Goal: Information Seeking & Learning: Learn about a topic

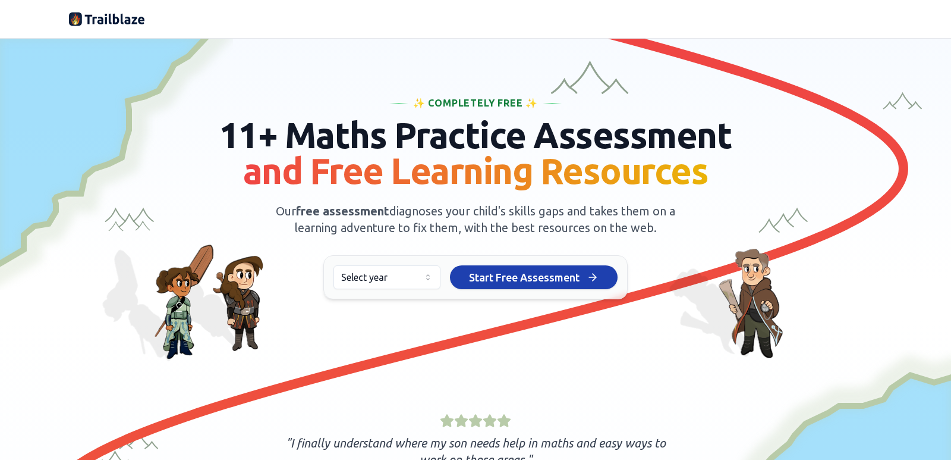
click at [367, 282] on html "We value your privacy We use cookies to enhance your browsing experience, serve…" at bounding box center [475, 230] width 951 height 460
click at [511, 279] on span "Start Free Assessment" at bounding box center [524, 277] width 111 height 17
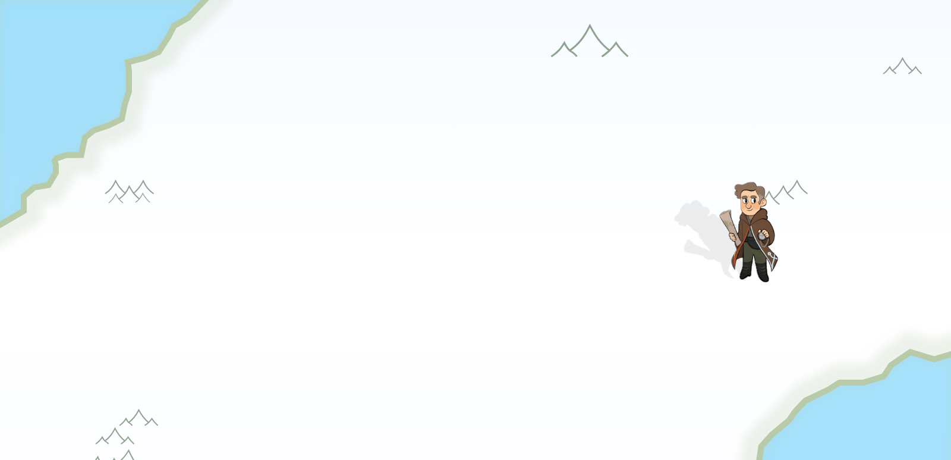
click at [505, 287] on div "Girl" at bounding box center [548, 279] width 131 height 36
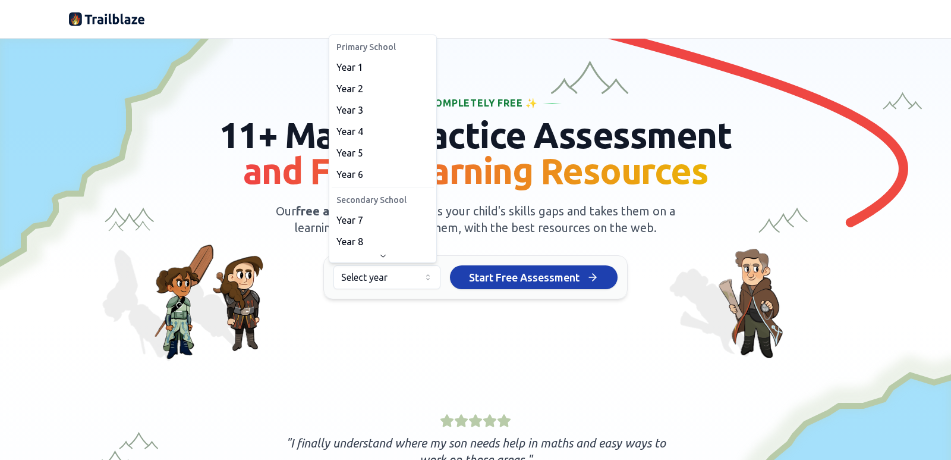
click at [400, 270] on html "We value your privacy We use cookies to enhance your browsing experience, serve…" at bounding box center [475, 230] width 951 height 460
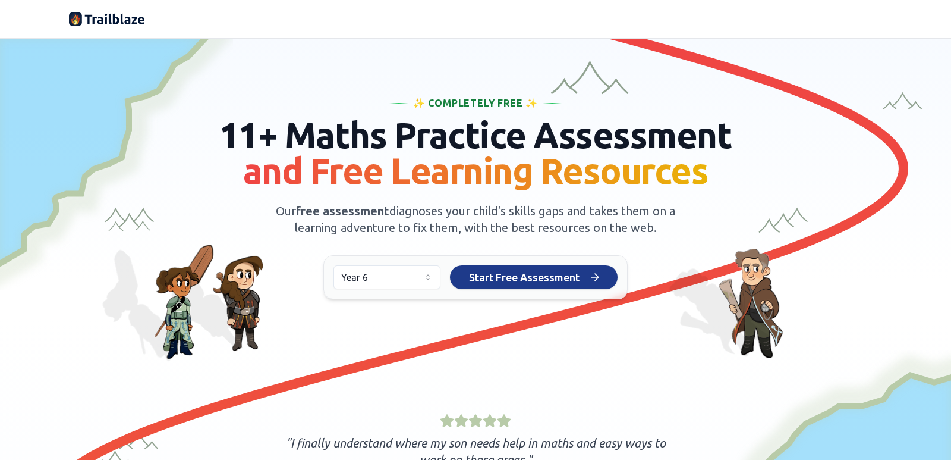
click at [565, 278] on span "Start Free Assessment" at bounding box center [524, 277] width 111 height 17
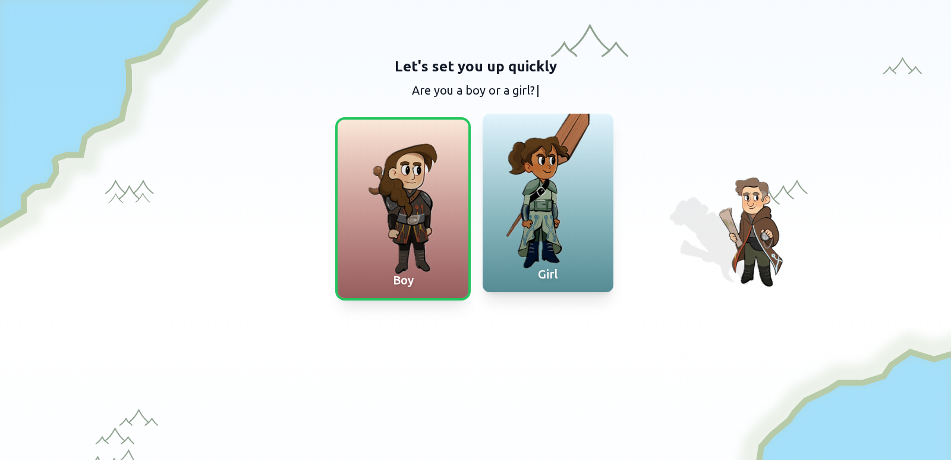
click at [591, 217] on div at bounding box center [548, 203] width 131 height 178
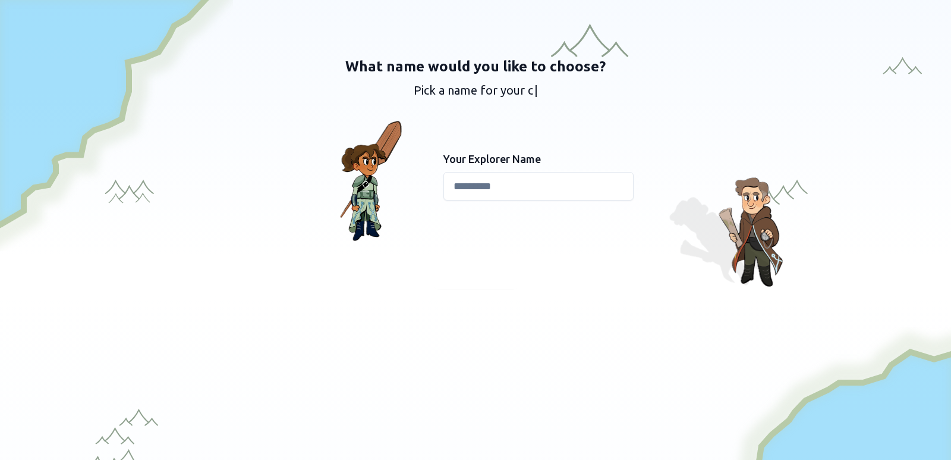
click at [530, 199] on input at bounding box center [538, 186] width 190 height 29
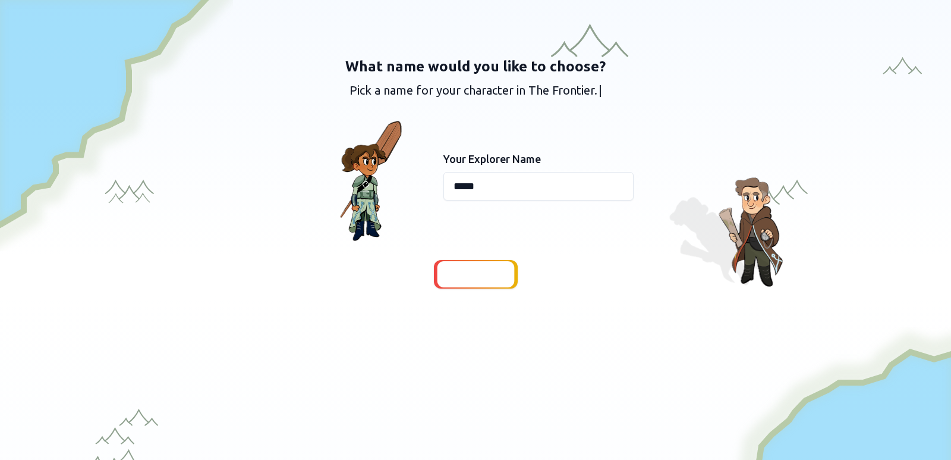
type input "*****"
click at [485, 269] on span "Continue" at bounding box center [476, 274] width 46 height 17
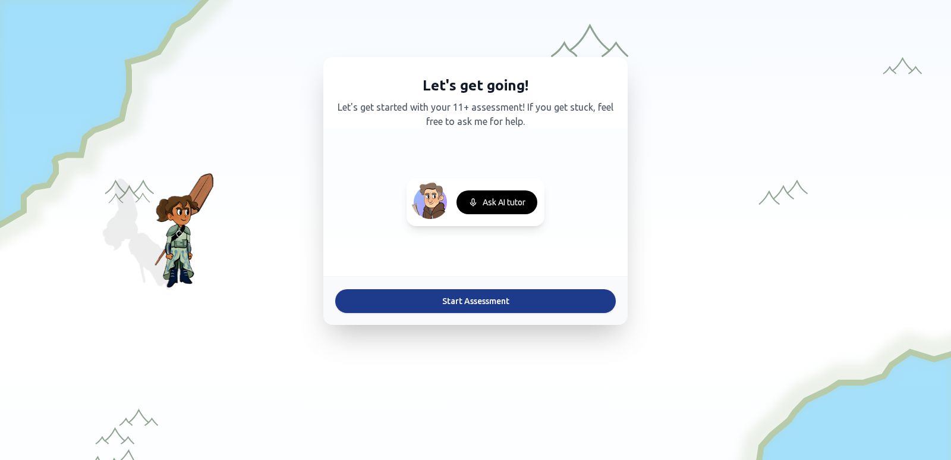
click at [490, 297] on button "Start Assessment" at bounding box center [475, 301] width 281 height 24
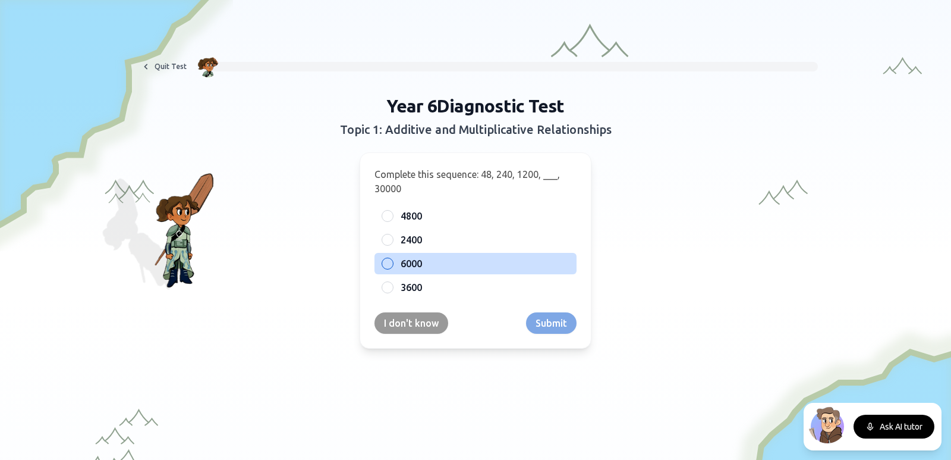
click at [447, 267] on label "6000" at bounding box center [485, 263] width 169 height 14
click at [392, 267] on button "6000" at bounding box center [388, 264] width 10 height 10
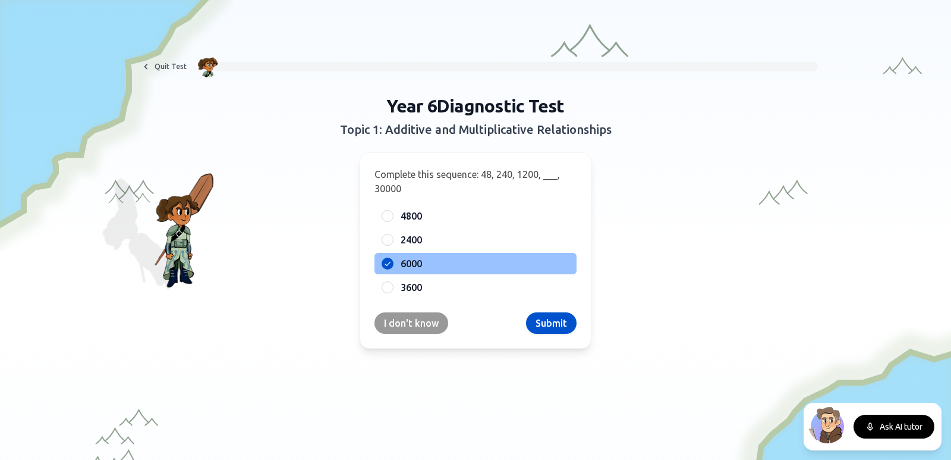
click at [524, 312] on div "Complete this sequence: 48, 240, 1200, ___, 30000 4800 2400 6000 3600 I don't k…" at bounding box center [476, 250] width 232 height 196
click at [537, 329] on button "Submit" at bounding box center [551, 322] width 51 height 21
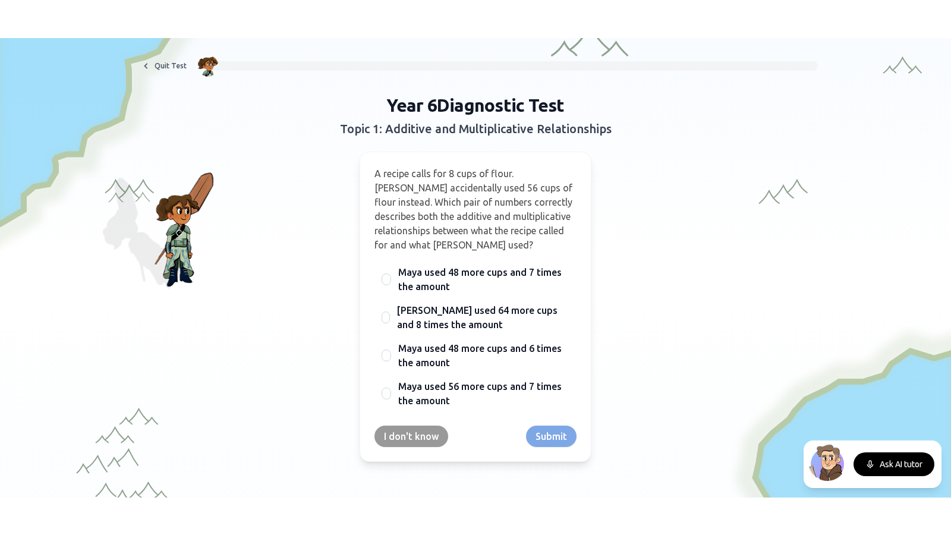
scroll to position [59, 0]
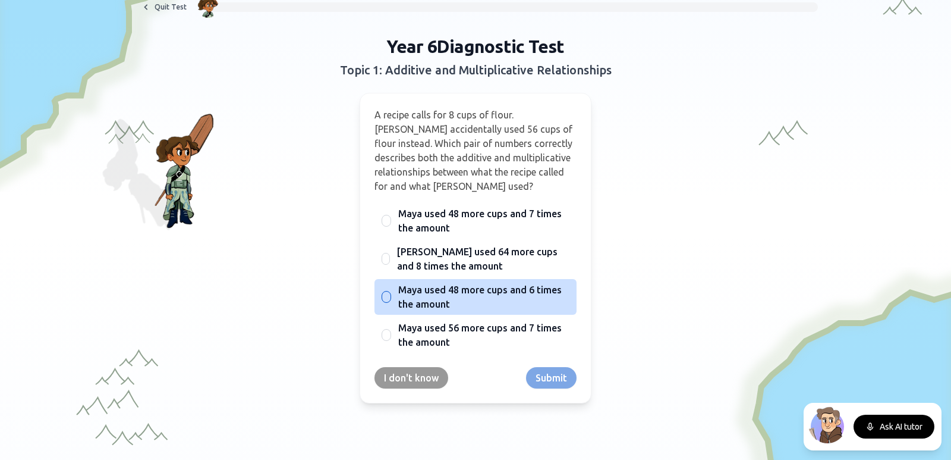
click at [493, 288] on span "Maya used 48 more cups and 6 times the amount" at bounding box center [483, 296] width 171 height 29
click at [391, 292] on button "Maya used 48 more cups and 6 times the amount" at bounding box center [387, 297] width 10 height 10
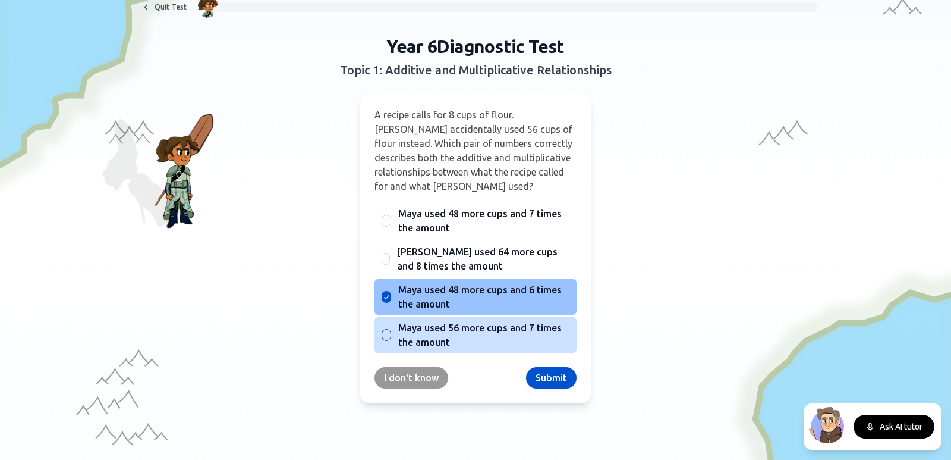
click at [500, 327] on span "Maya used 56 more cups and 7 times the amount" at bounding box center [483, 334] width 171 height 29
click at [391, 330] on button "Maya used 56 more cups and 7 times the amount" at bounding box center [387, 335] width 10 height 10
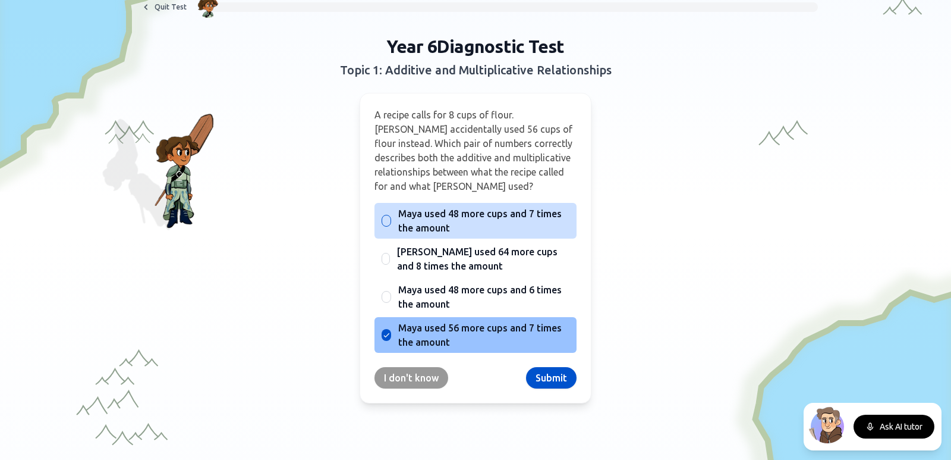
click at [514, 221] on span "Maya used 48 more cups and 7 times the amount" at bounding box center [483, 220] width 171 height 29
click at [391, 221] on button "Maya used 48 more cups and 7 times the amount" at bounding box center [387, 221] width 10 height 10
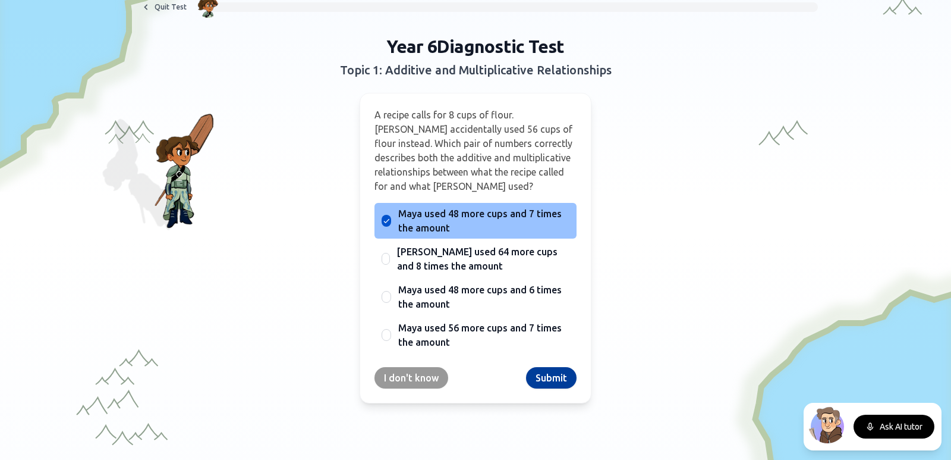
click at [541, 369] on button "Submit" at bounding box center [551, 377] width 51 height 21
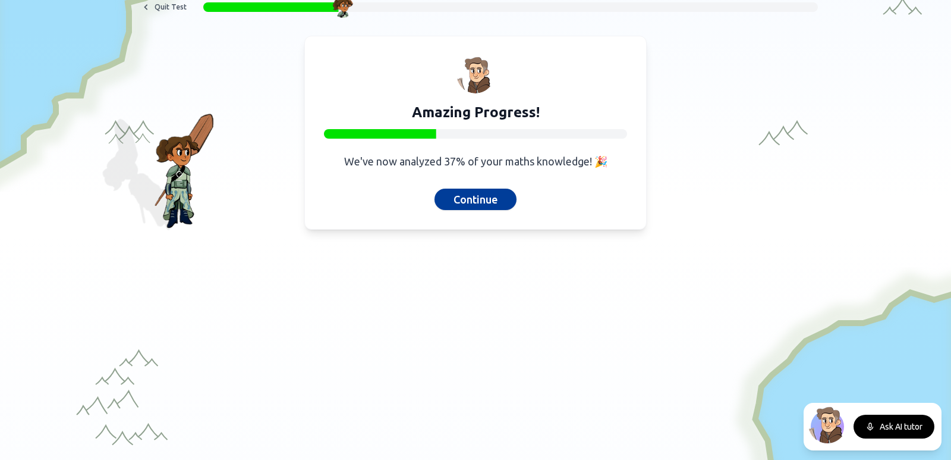
click at [497, 201] on button "Continue" at bounding box center [476, 198] width 82 height 21
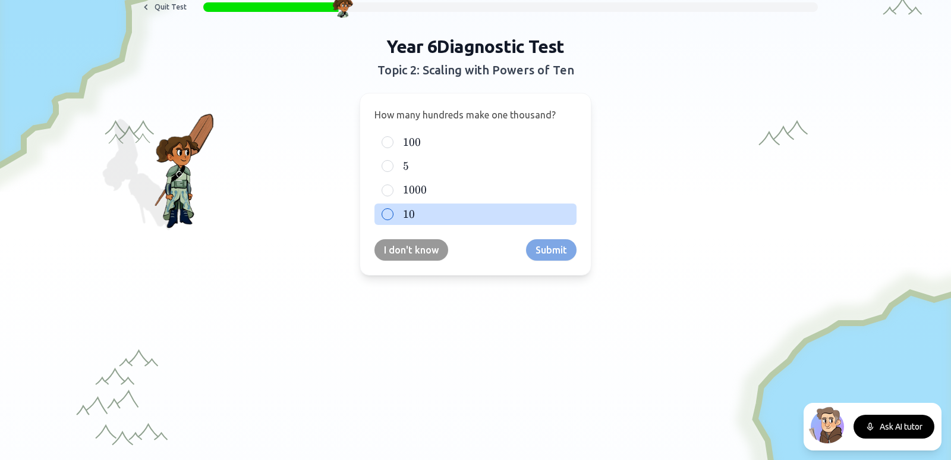
click at [445, 218] on label "10 10 10" at bounding box center [485, 214] width 169 height 14
click at [392, 218] on button "10 10 10" at bounding box center [388, 214] width 10 height 10
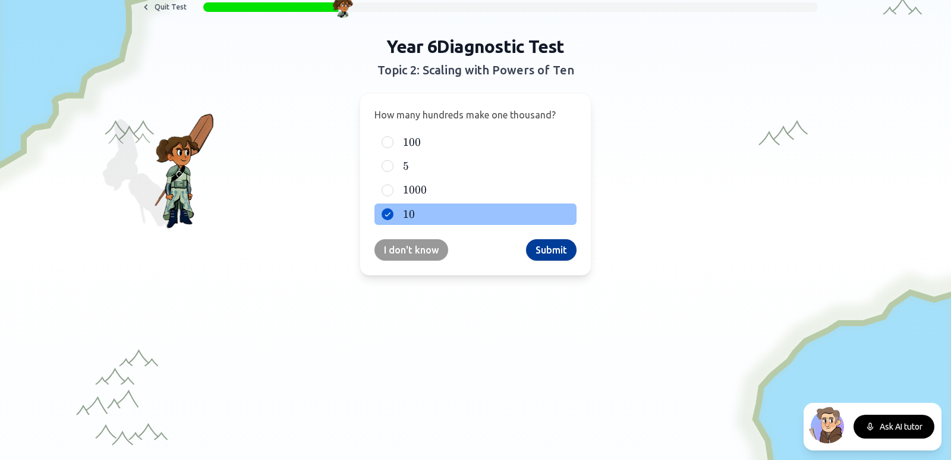
click at [543, 254] on button "Submit" at bounding box center [551, 249] width 51 height 21
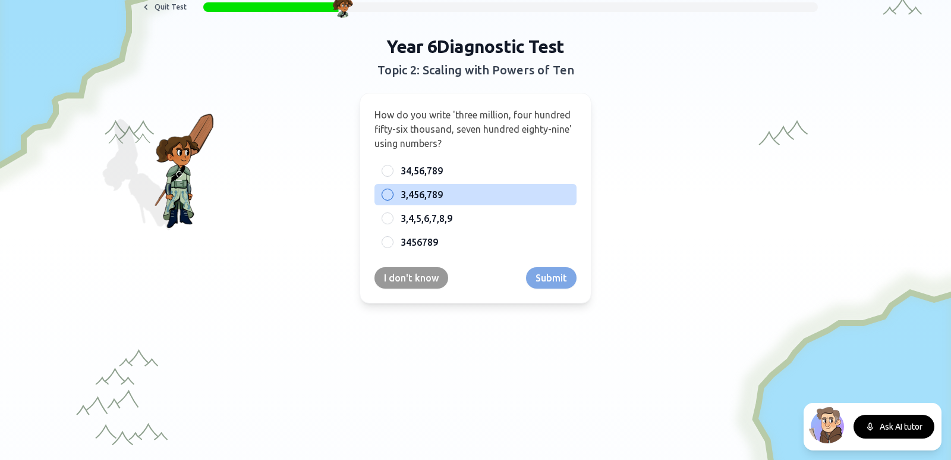
click at [472, 204] on div "3,456,789" at bounding box center [476, 194] width 202 height 21
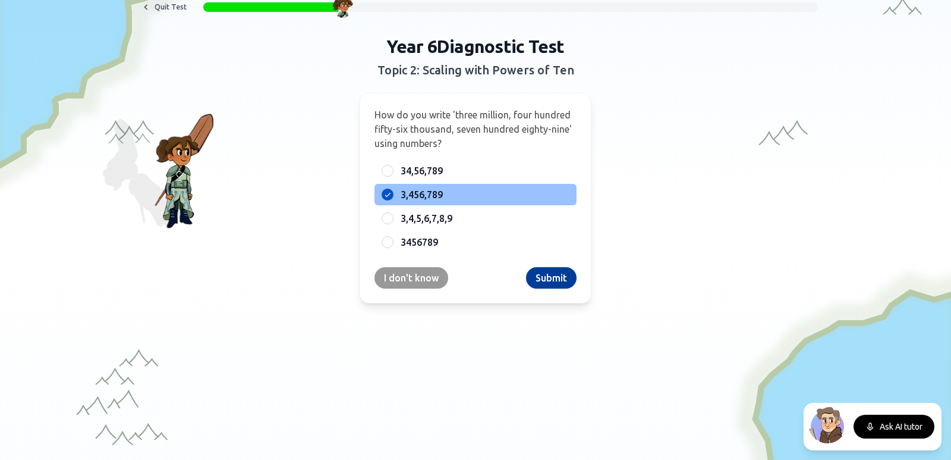
click at [562, 280] on button "Submit" at bounding box center [551, 277] width 51 height 21
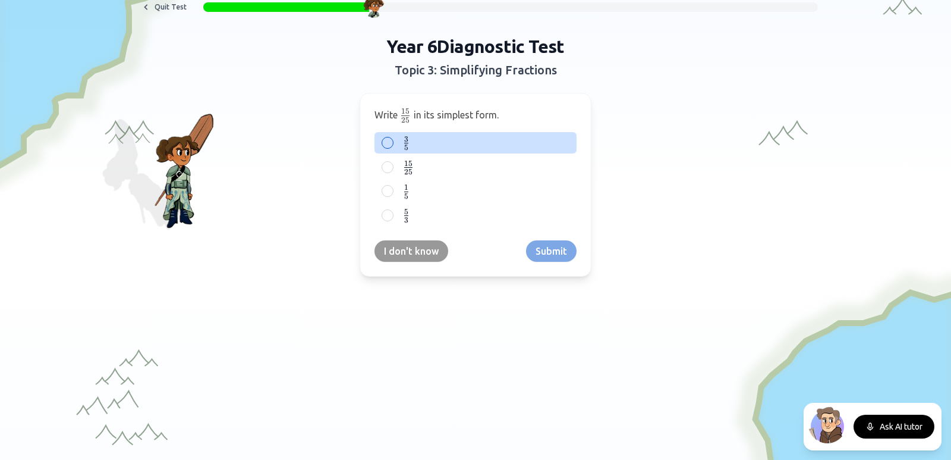
click at [457, 140] on label "3 5 \frac{3}{5} 5 3 ​" at bounding box center [485, 143] width 169 height 15
click at [392, 140] on button "3 5 \frac{3}{5} 5 3 ​" at bounding box center [388, 143] width 10 height 10
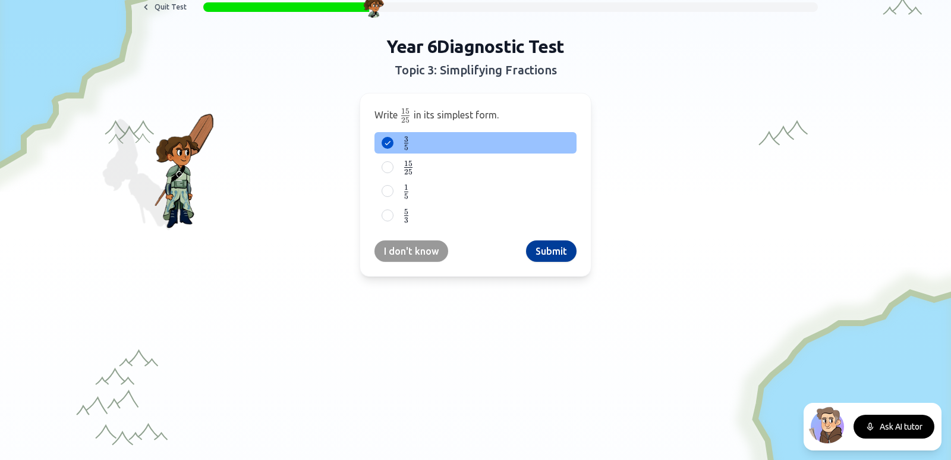
click at [566, 247] on button "Submit" at bounding box center [551, 250] width 51 height 21
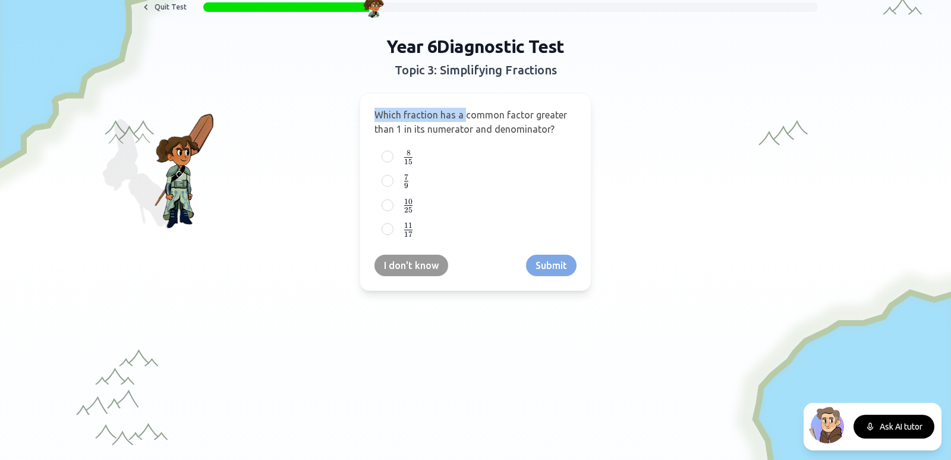
drag, startPoint x: 370, startPoint y: 114, endPoint x: 492, endPoint y: 117, distance: 121.9
click at [471, 117] on span "Which fraction has a common factor greater than 1 in its numerator and denomina…" at bounding box center [471, 121] width 193 height 25
click at [558, 107] on div "Which fraction has a common factor greater than 1 in its numerator and denomina…" at bounding box center [476, 192] width 232 height 198
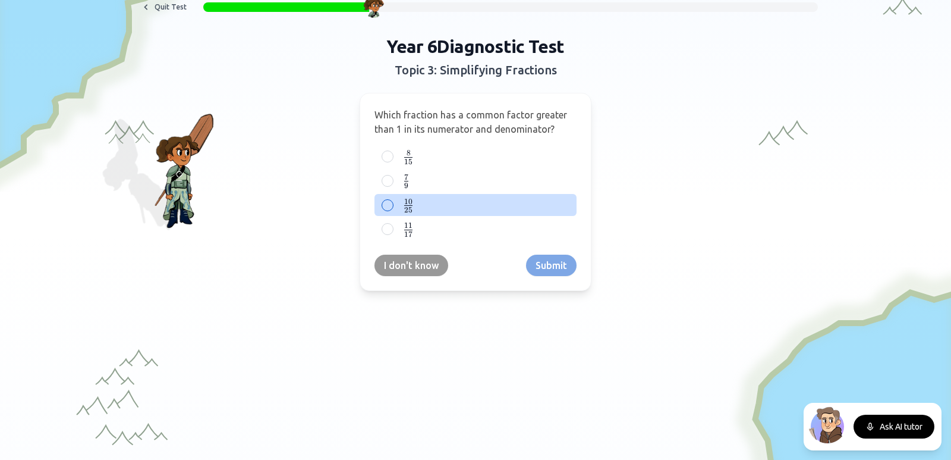
click at [537, 199] on label "10 25 \frac{10}{25} 25 10 ​" at bounding box center [485, 204] width 169 height 15
click at [392, 200] on button "10 25 \frac{10}{25} 25 10 ​" at bounding box center [388, 205] width 10 height 10
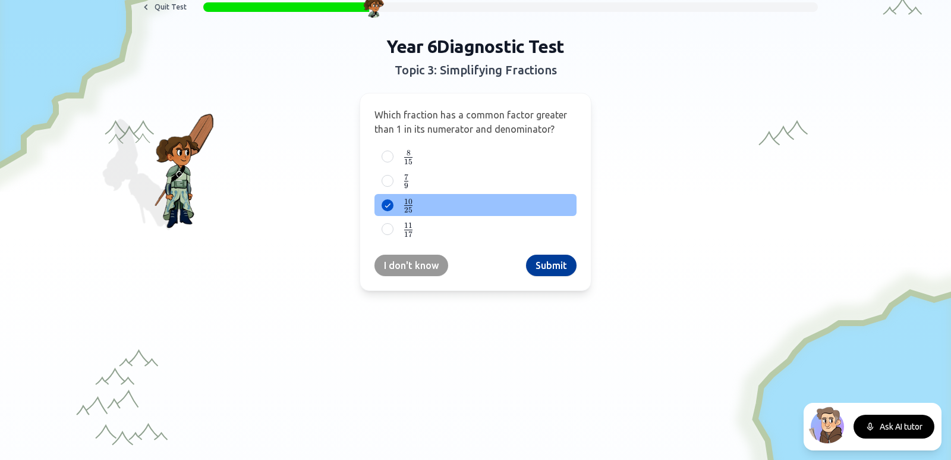
click at [555, 257] on button "Submit" at bounding box center [551, 264] width 51 height 21
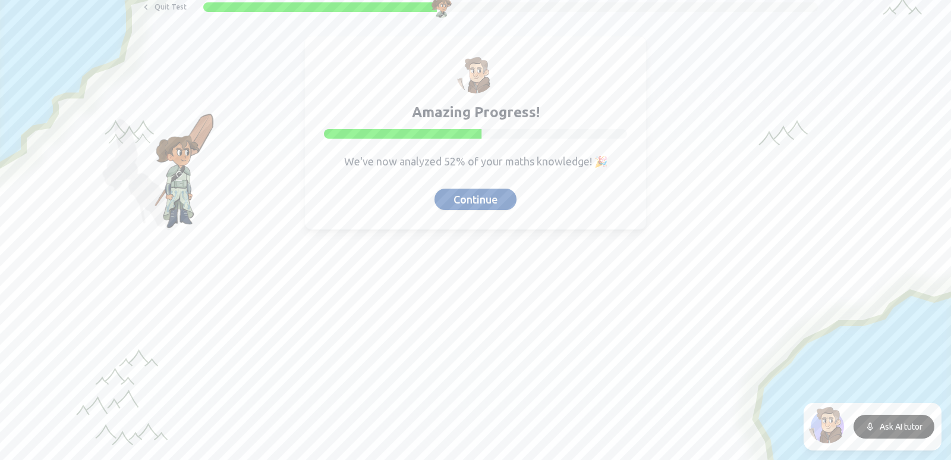
click at [485, 196] on button "Continue" at bounding box center [476, 198] width 82 height 21
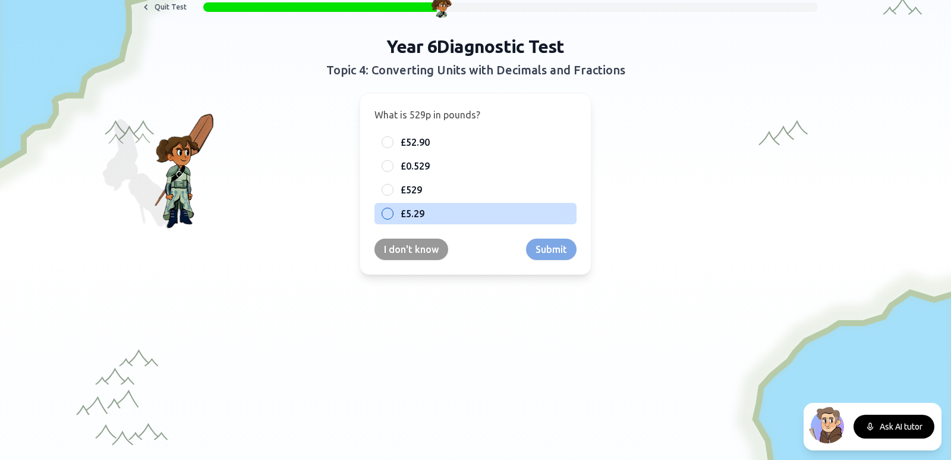
click at [467, 211] on label "£5.29" at bounding box center [485, 213] width 169 height 14
click at [392, 211] on button "£5.29" at bounding box center [388, 214] width 10 height 10
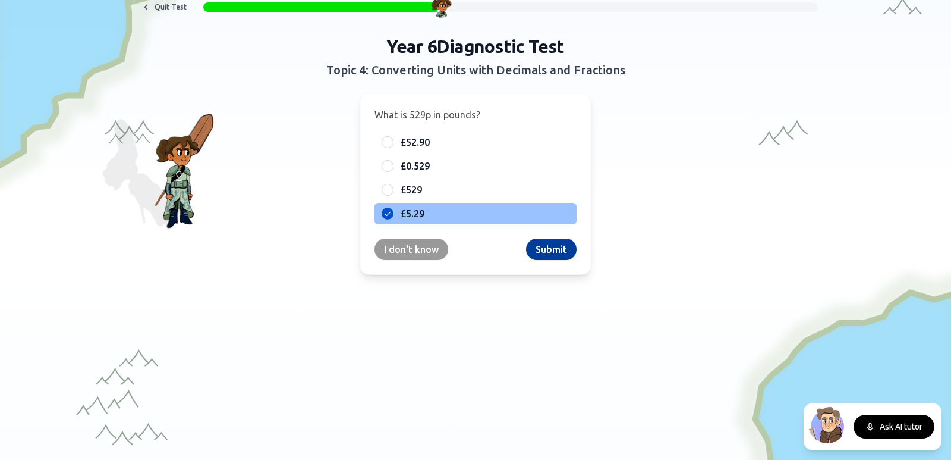
click at [527, 249] on button "Submit" at bounding box center [551, 248] width 51 height 21
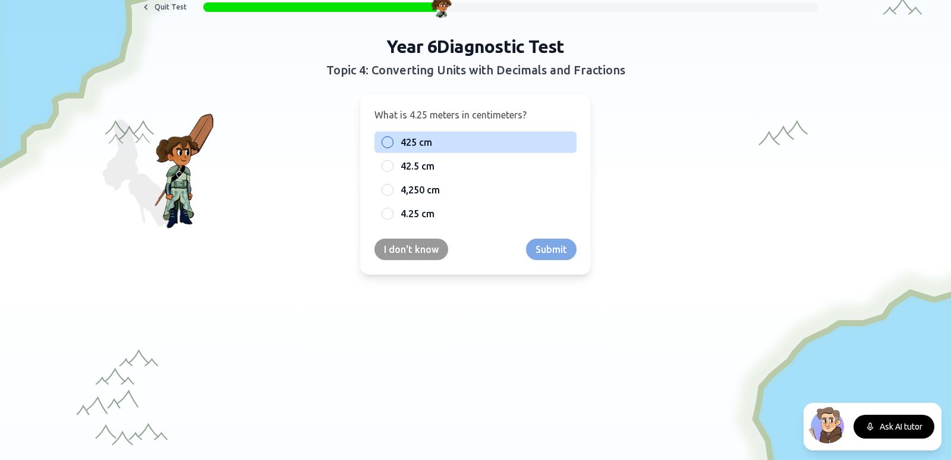
click at [442, 139] on label "425 cm" at bounding box center [485, 142] width 169 height 14
click at [392, 139] on button "425 cm" at bounding box center [388, 142] width 10 height 10
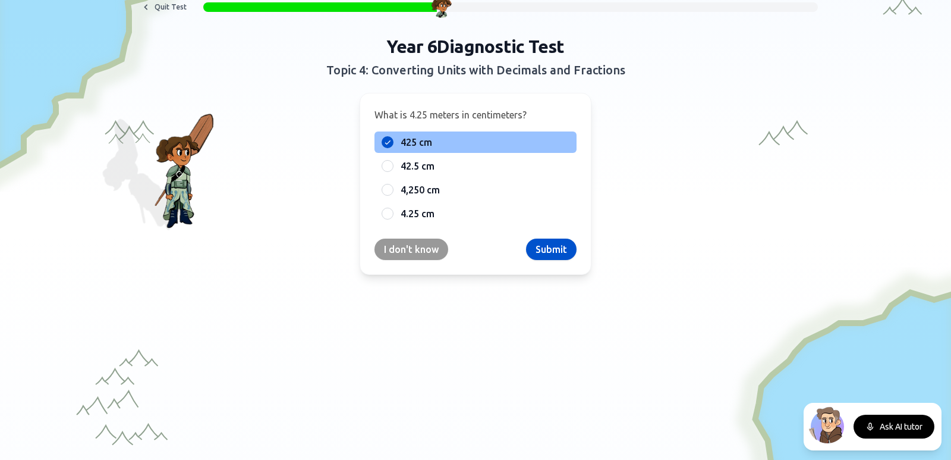
click at [543, 232] on div "What is 4.25 meters in centimeters? 425 cm 42.5 cm 4,250 cm 4.25 cm I don't kno…" at bounding box center [476, 184] width 232 height 182
click at [546, 242] on button "Submit" at bounding box center [551, 248] width 51 height 21
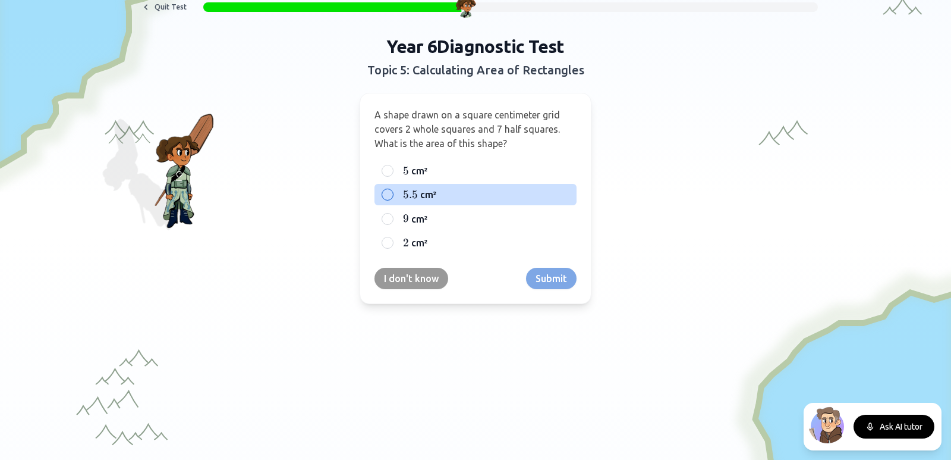
click at [468, 188] on label "5.5 5.5 5.5 cm²" at bounding box center [485, 194] width 169 height 14
click at [392, 190] on button "5.5 5.5 5.5 cm²" at bounding box center [388, 195] width 10 height 10
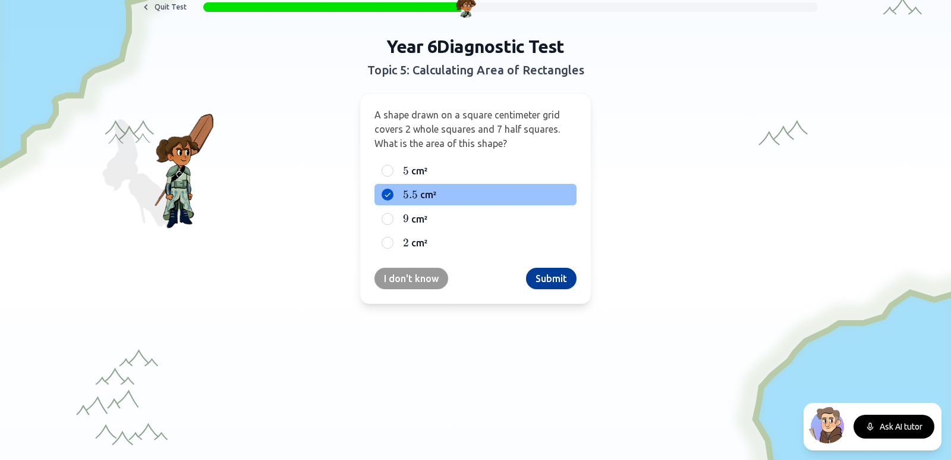
drag, startPoint x: 514, startPoint y: 269, endPoint x: 548, endPoint y: 277, distance: 34.2
click at [533, 273] on div "I don't know Submit" at bounding box center [476, 278] width 202 height 21
click at [548, 277] on button "Submit" at bounding box center [551, 278] width 51 height 21
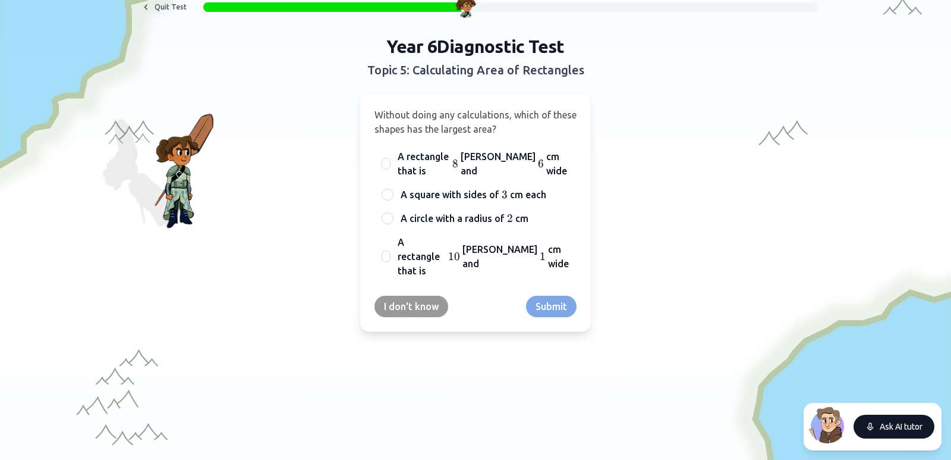
click at [908, 425] on button "Ask AI tutor" at bounding box center [894, 426] width 81 height 24
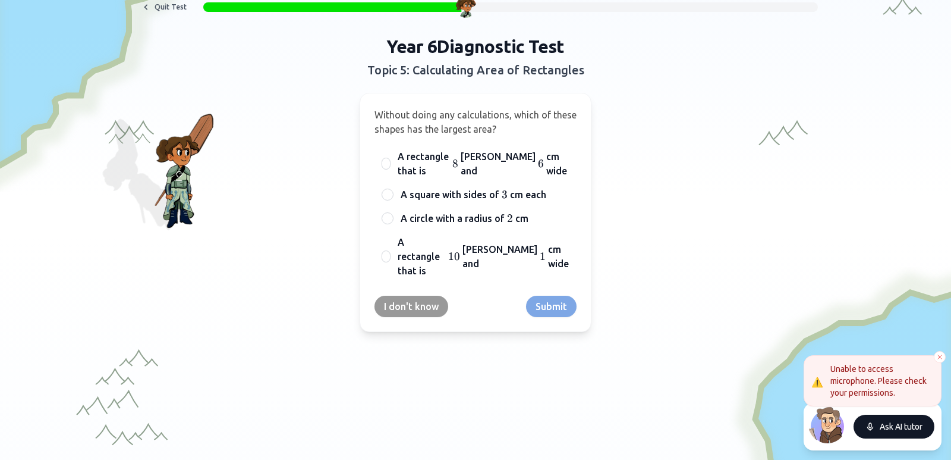
click at [908, 415] on button "Ask AI tutor" at bounding box center [894, 426] width 81 height 24
click at [909, 424] on button "Ask AI tutor" at bounding box center [894, 426] width 81 height 24
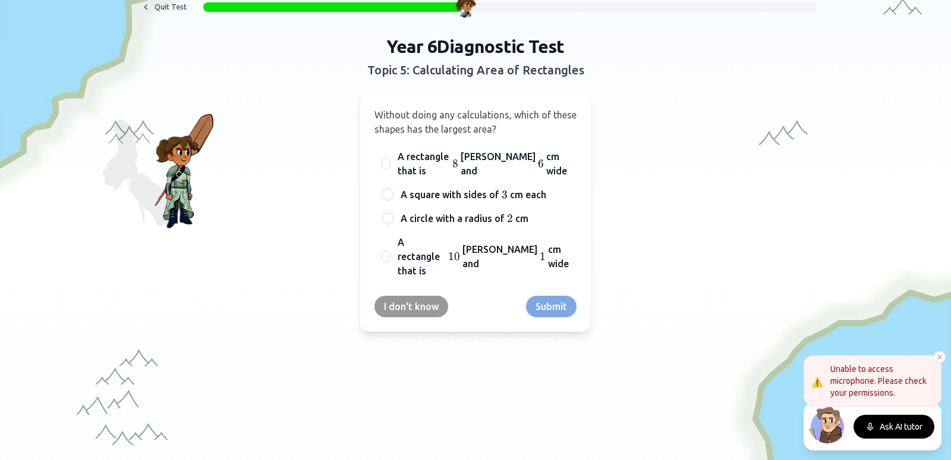
click at [909, 424] on button "Ask AI tutor" at bounding box center [894, 426] width 81 height 24
click at [936, 352] on button at bounding box center [940, 357] width 12 height 12
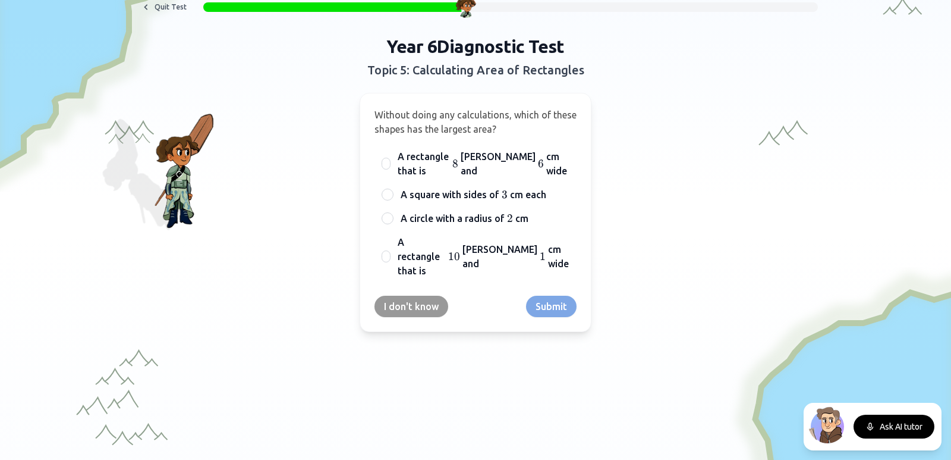
drag, startPoint x: 140, startPoint y: 191, endPoint x: 170, endPoint y: 193, distance: 29.7
click at [168, 194] on div "Year 6 Diagnostic Test Topic 5: Calculating Area of Rectangles Without doing an…" at bounding box center [475, 184] width 813 height 296
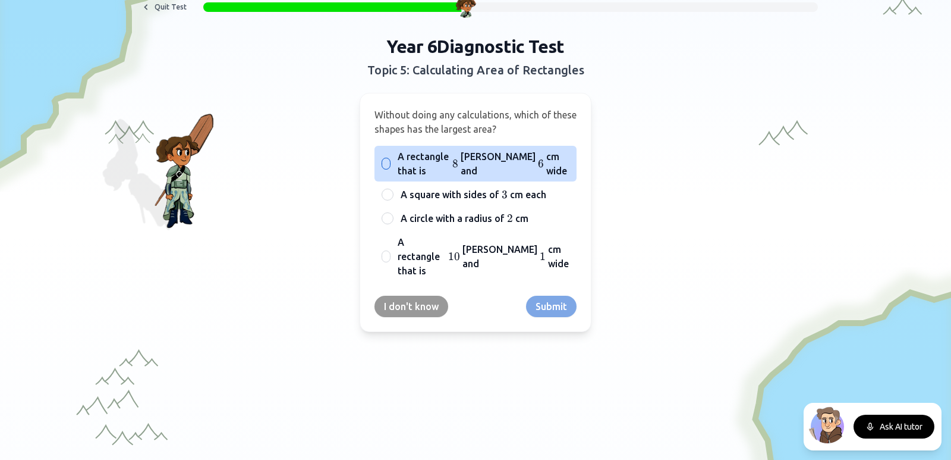
click at [497, 169] on span "[PERSON_NAME] and" at bounding box center [498, 163] width 75 height 29
click at [391, 168] on button "A rectangle that is 8 8 8 [PERSON_NAME] and 6 6 6 cm wide" at bounding box center [387, 164] width 10 height 10
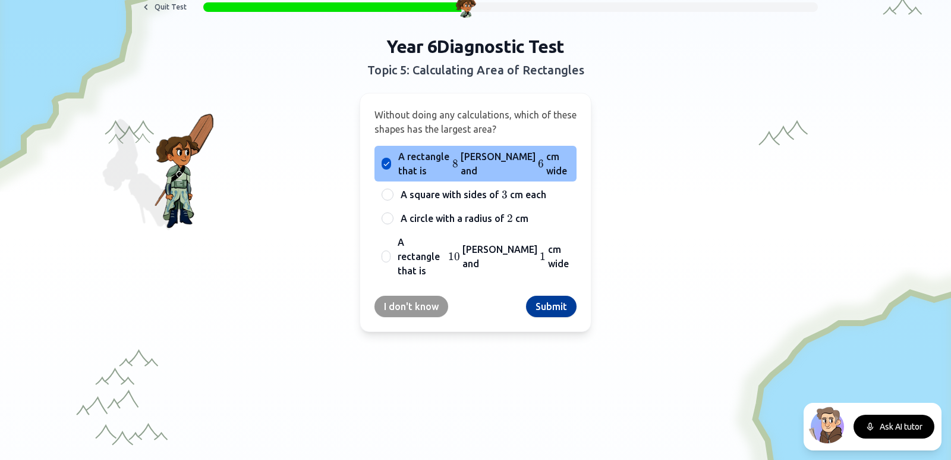
click at [550, 295] on button "Submit" at bounding box center [551, 305] width 51 height 21
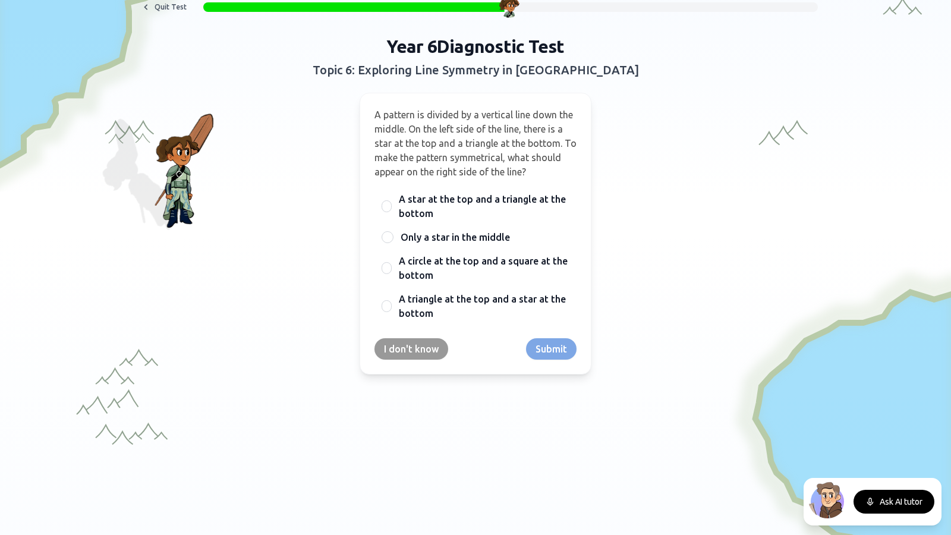
click at [465, 25] on div "Quit Test Year 6 Diagnostic Test Topic 6: Exploring Line Symmetry in Shapes A p…" at bounding box center [475, 186] width 813 height 377
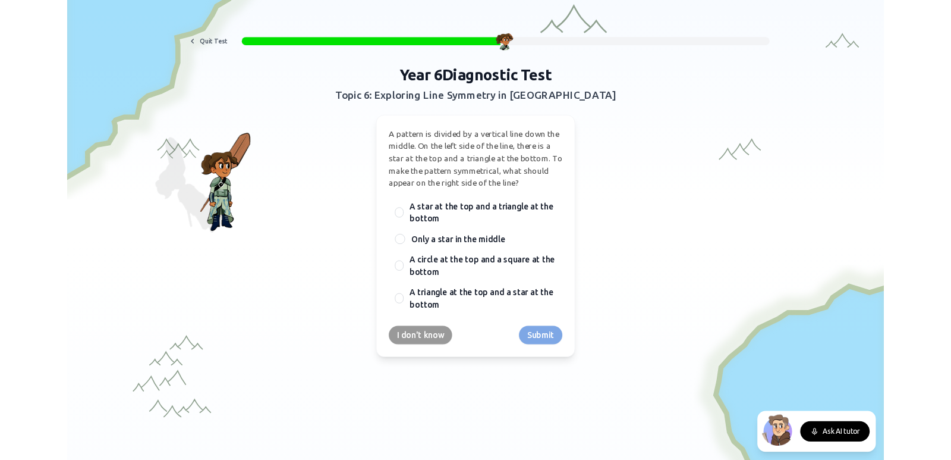
scroll to position [0, 0]
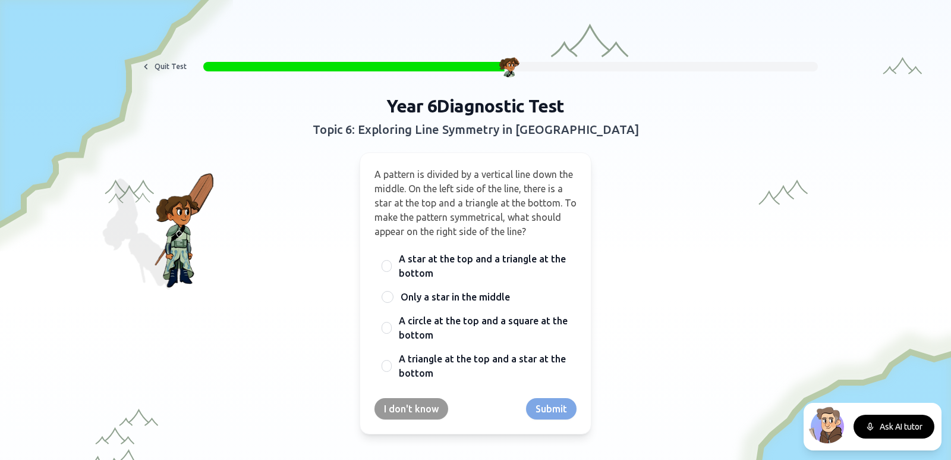
click at [701, 338] on div "Year 6 Diagnostic Test Topic 6: Exploring Line Symmetry in Shapes A pattern is …" at bounding box center [475, 264] width 813 height 339
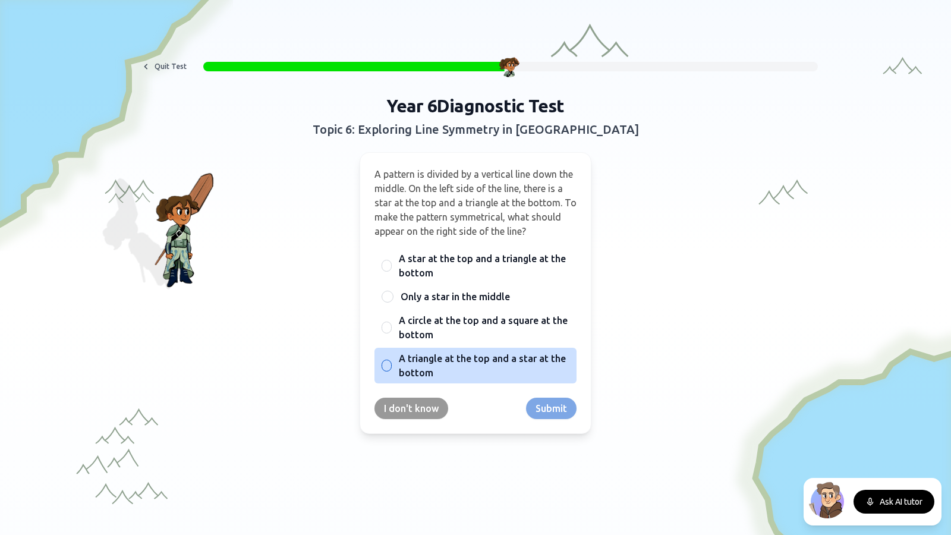
click at [422, 363] on span "A triangle at the top and a star at the bottom" at bounding box center [484, 365] width 171 height 29
click at [392, 363] on button "A triangle at the top and a star at the bottom" at bounding box center [387, 366] width 10 height 10
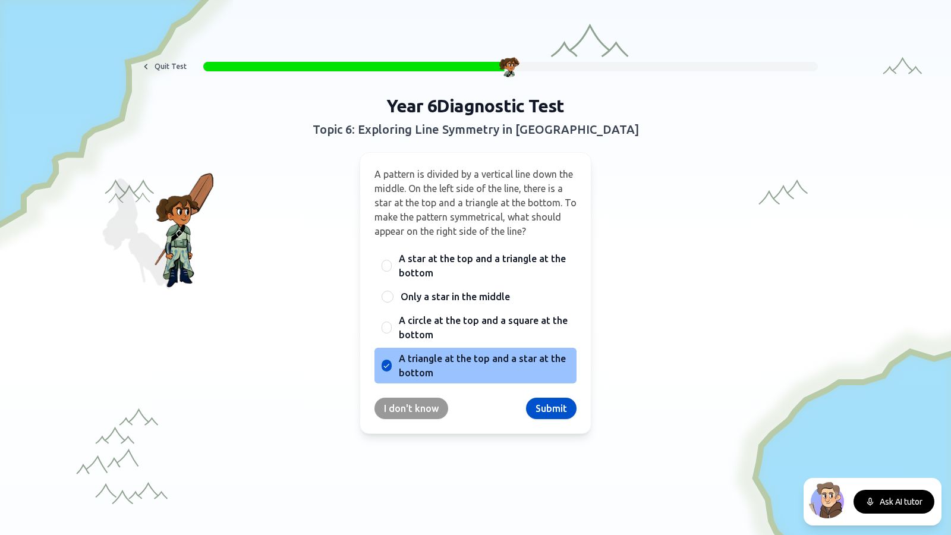
drag, startPoint x: 520, startPoint y: 407, endPoint x: 537, endPoint y: 407, distance: 17.3
click at [521, 407] on div "I don't know Submit" at bounding box center [476, 408] width 202 height 21
click at [537, 408] on button "Submit" at bounding box center [551, 408] width 51 height 21
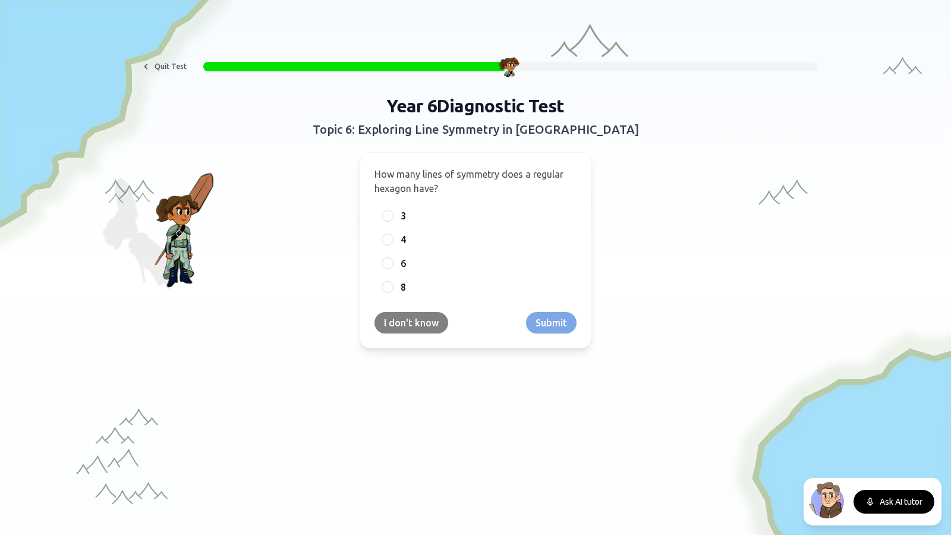
click at [403, 324] on button "I don't know" at bounding box center [412, 322] width 74 height 21
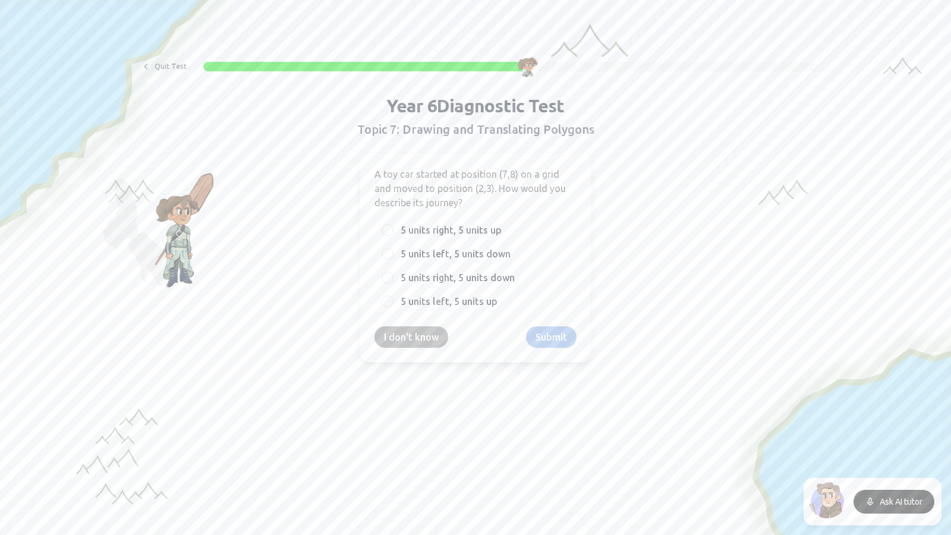
click at [402, 329] on button "I don't know" at bounding box center [412, 336] width 74 height 21
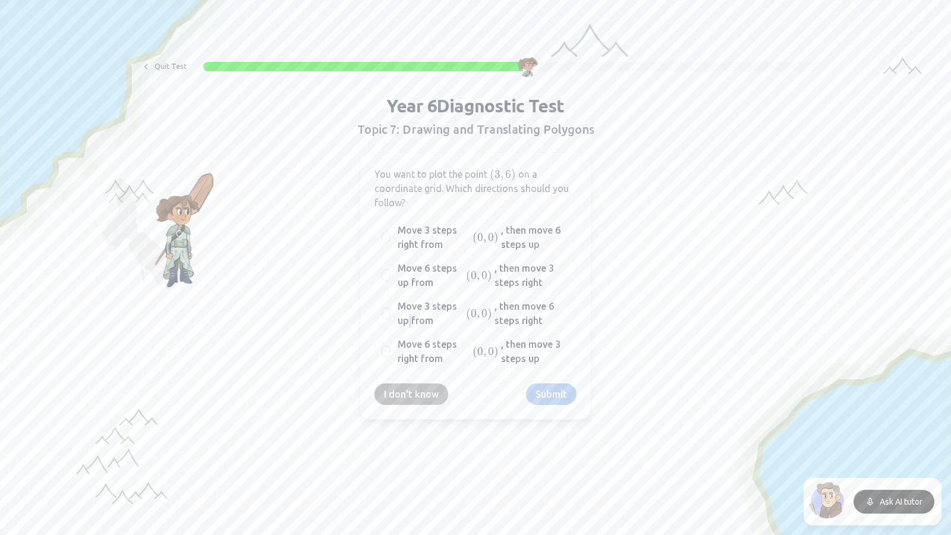
click at [402, 329] on div "Move 3 steps up from ( 0 , 0 ) (0,0) ( 0 , 0 ) , then move 6 steps right" at bounding box center [476, 313] width 202 height 36
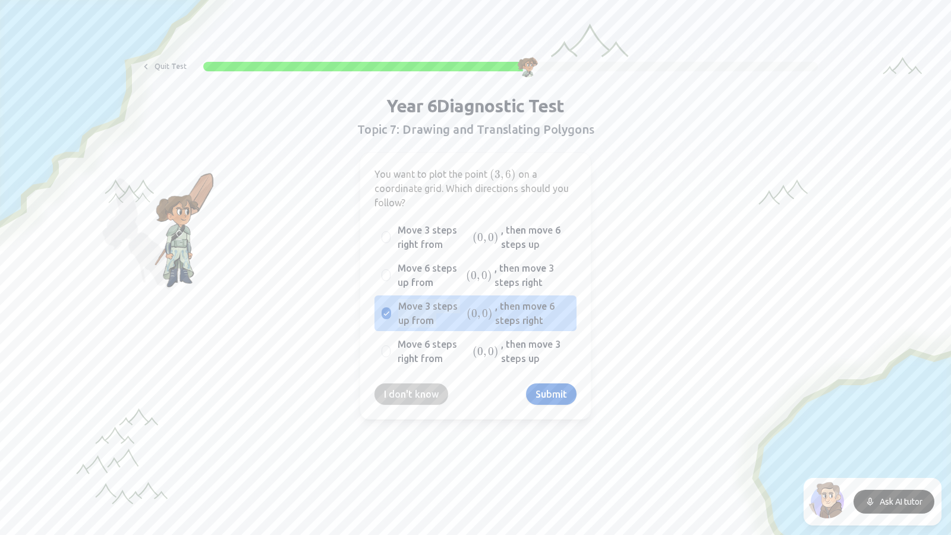
click at [401, 331] on div "Move 3 steps up from ( 0 , 0 ) (0,0) ( 0 , 0 ) , then move 6 steps right" at bounding box center [476, 313] width 202 height 36
click at [397, 394] on button "I don't know" at bounding box center [412, 393] width 74 height 21
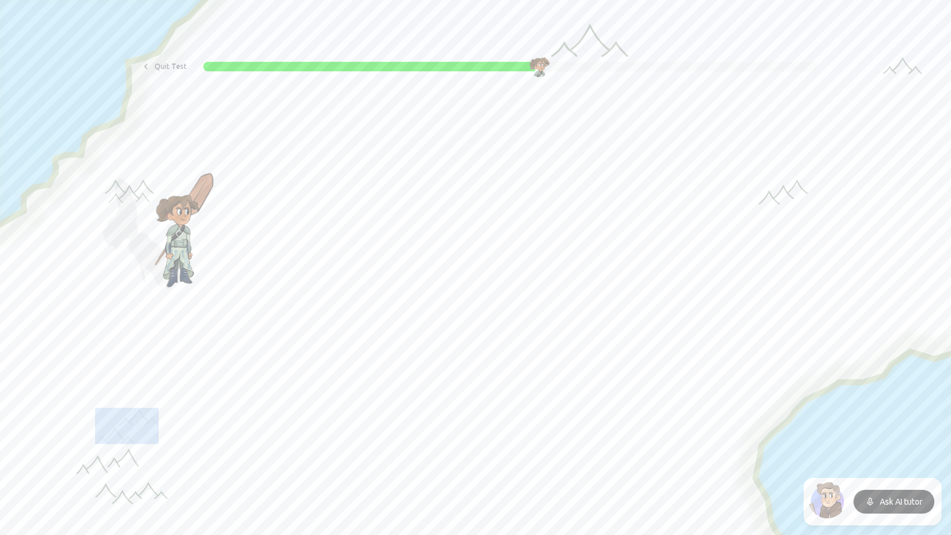
click at [397, 394] on div at bounding box center [475, 478] width 951 height 369
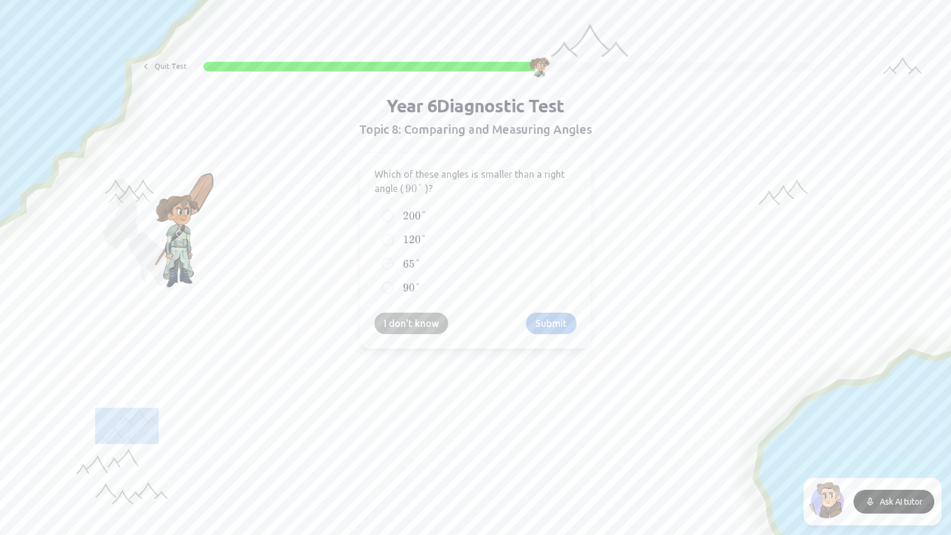
click at [414, 334] on button "I don't know" at bounding box center [412, 323] width 74 height 21
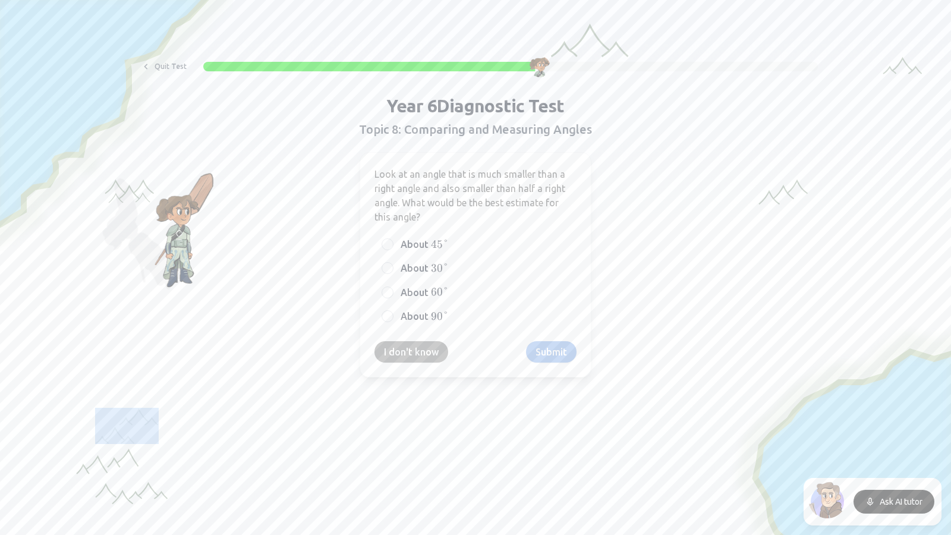
click at [408, 354] on button "I don't know" at bounding box center [412, 351] width 74 height 21
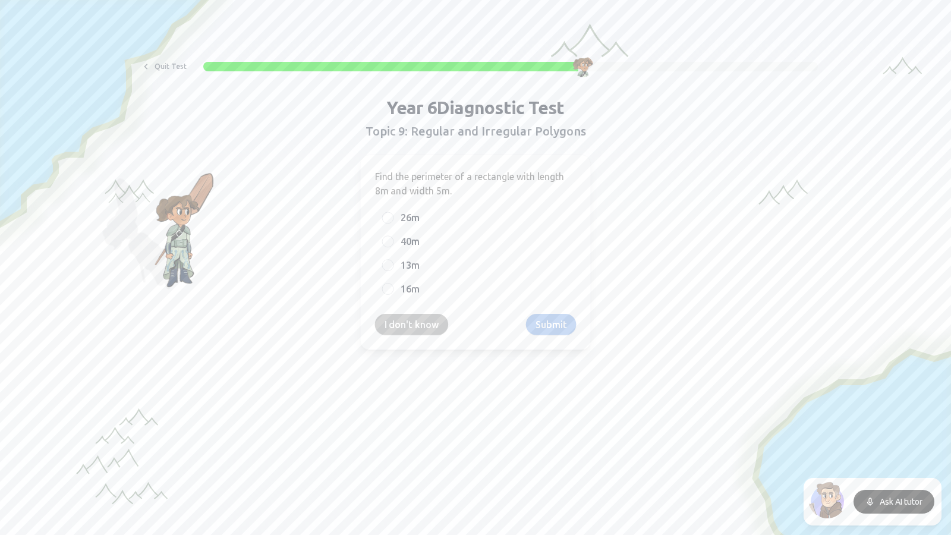
click at [408, 354] on div at bounding box center [475, 478] width 951 height 369
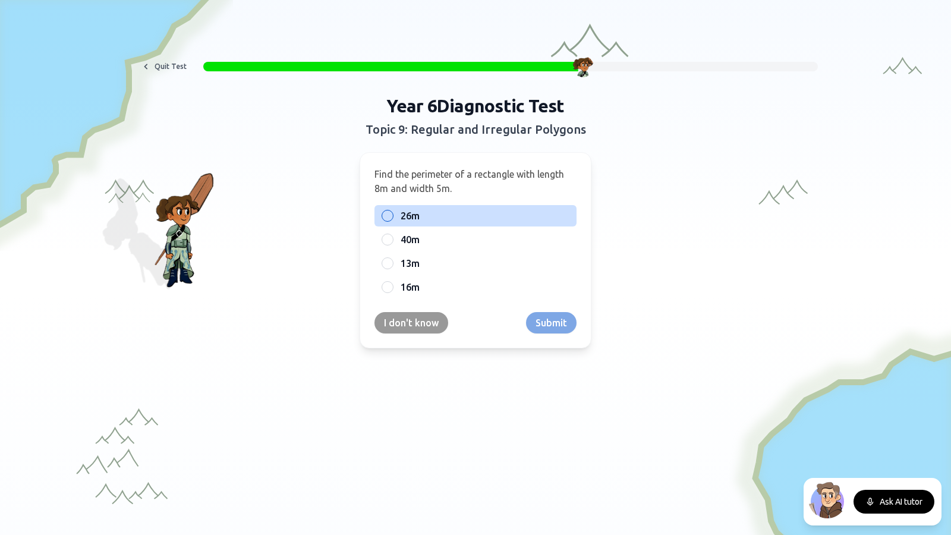
click at [408, 212] on span "26m" at bounding box center [410, 216] width 19 height 14
click at [392, 212] on button "26m" at bounding box center [388, 216] width 10 height 10
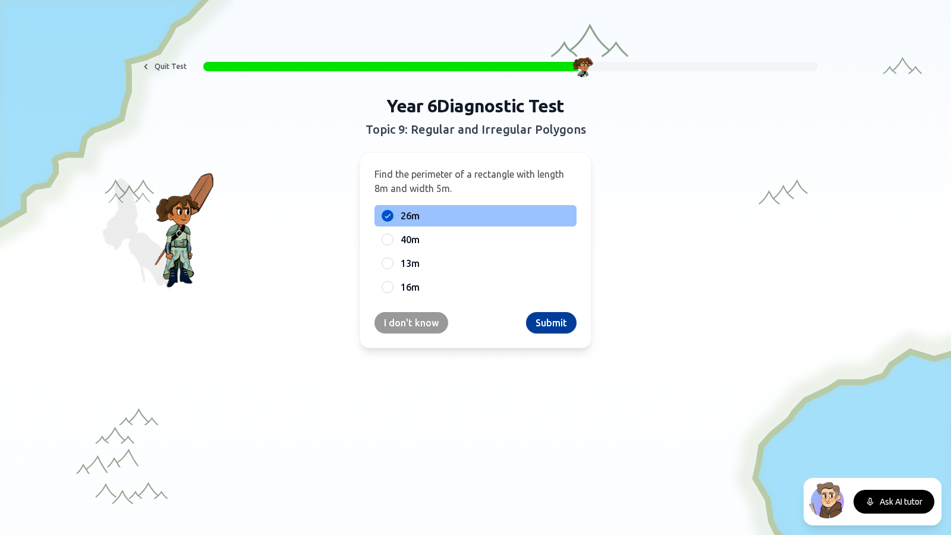
click at [551, 329] on button "Submit" at bounding box center [551, 322] width 51 height 21
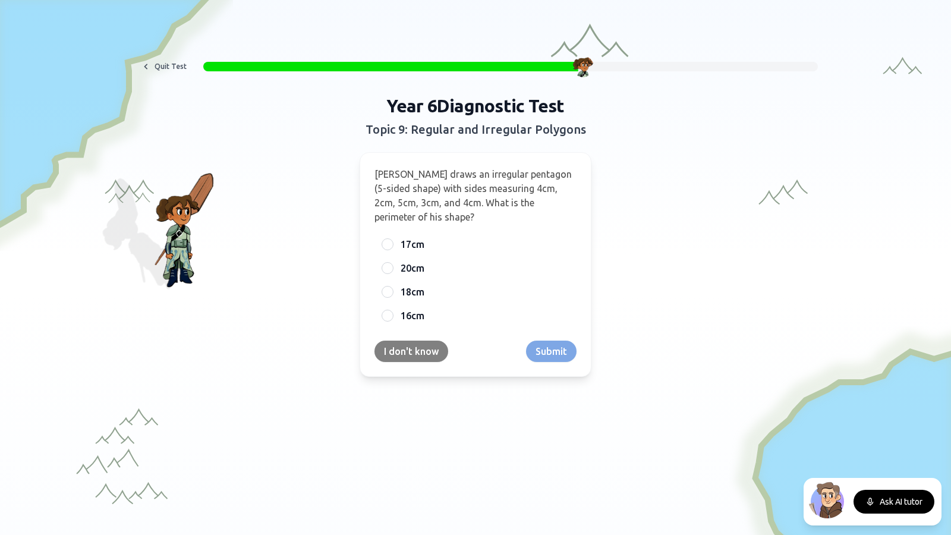
click at [404, 359] on button "I don't know" at bounding box center [412, 351] width 74 height 21
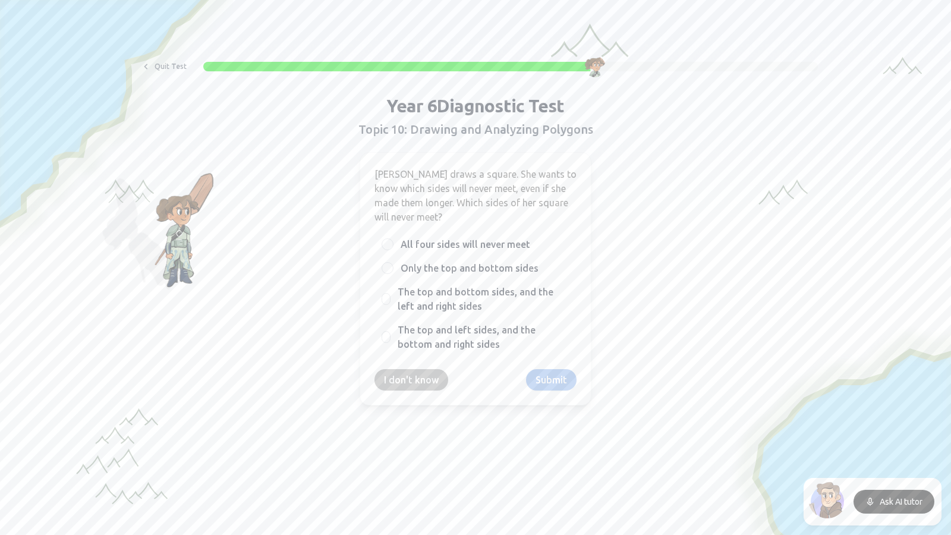
click at [420, 369] on div "[PERSON_NAME] draws a square. She wants to know which sides will never meet, ev…" at bounding box center [476, 278] width 232 height 253
click at [393, 373] on button "I don't know" at bounding box center [412, 379] width 74 height 21
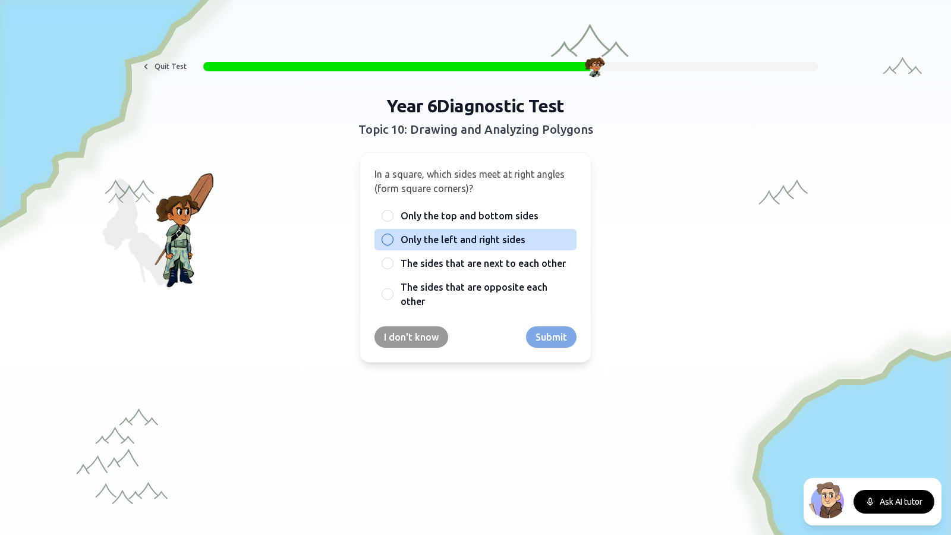
click at [465, 244] on span "Only the left and right sides" at bounding box center [463, 239] width 125 height 14
click at [392, 244] on button "Only the left and right sides" at bounding box center [388, 240] width 10 height 10
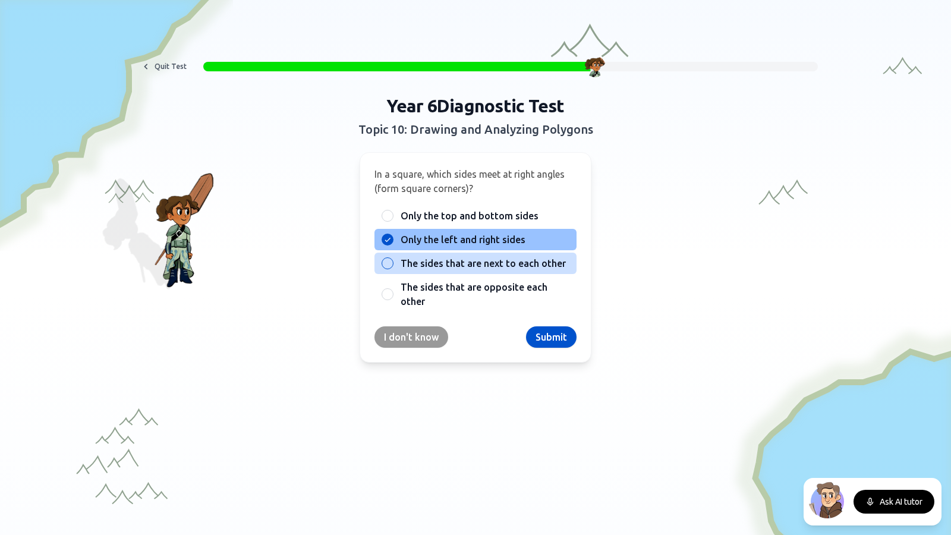
click at [461, 273] on div "The sides that are next to each other" at bounding box center [476, 263] width 202 height 21
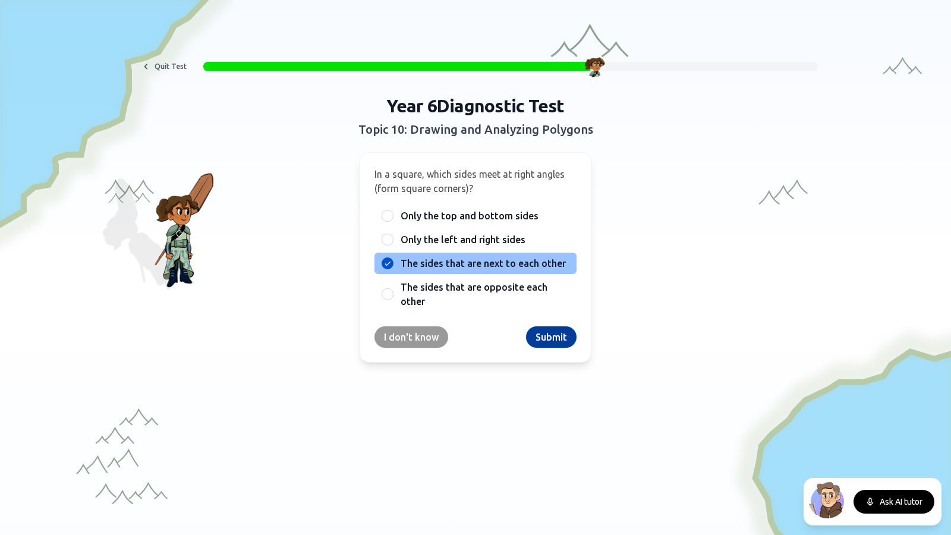
click at [539, 335] on button "Submit" at bounding box center [551, 336] width 51 height 21
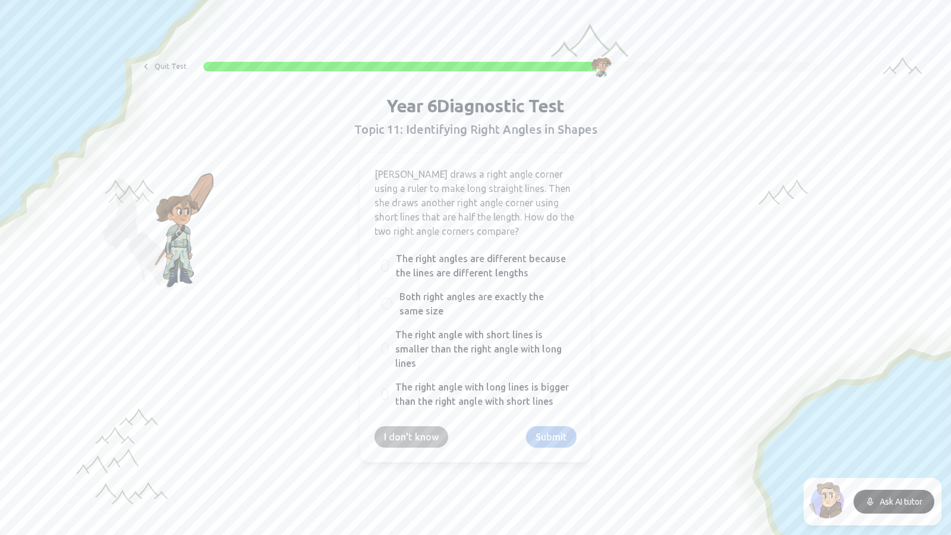
click at [405, 439] on button "I don't know" at bounding box center [412, 436] width 74 height 21
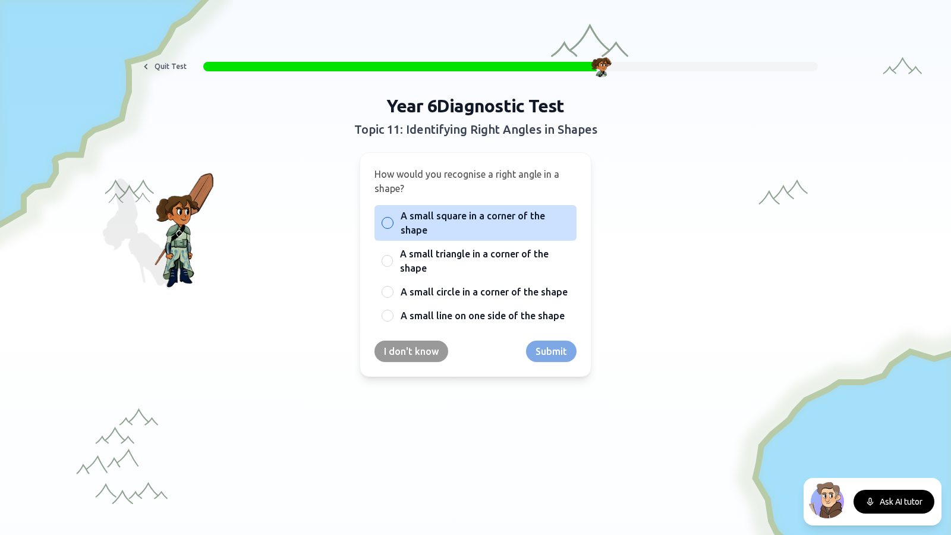
click at [484, 218] on span "A small square in a corner of the shape" at bounding box center [485, 223] width 169 height 29
click at [392, 218] on button "A small square in a corner of the shape" at bounding box center [388, 223] width 10 height 10
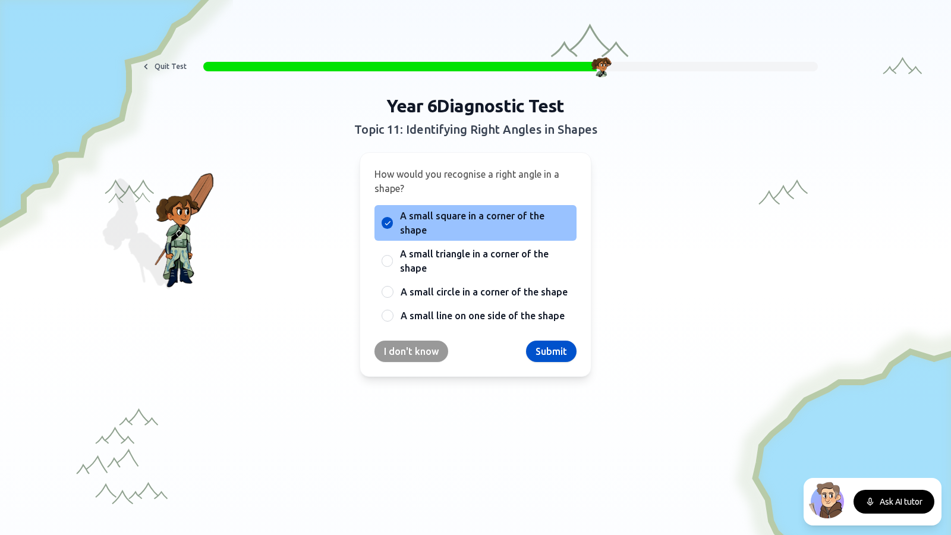
click at [545, 363] on div "How would you recognise a right angle in a shape? A small square in a corner of…" at bounding box center [476, 264] width 232 height 225
click at [549, 351] on button "Submit" at bounding box center [551, 351] width 51 height 21
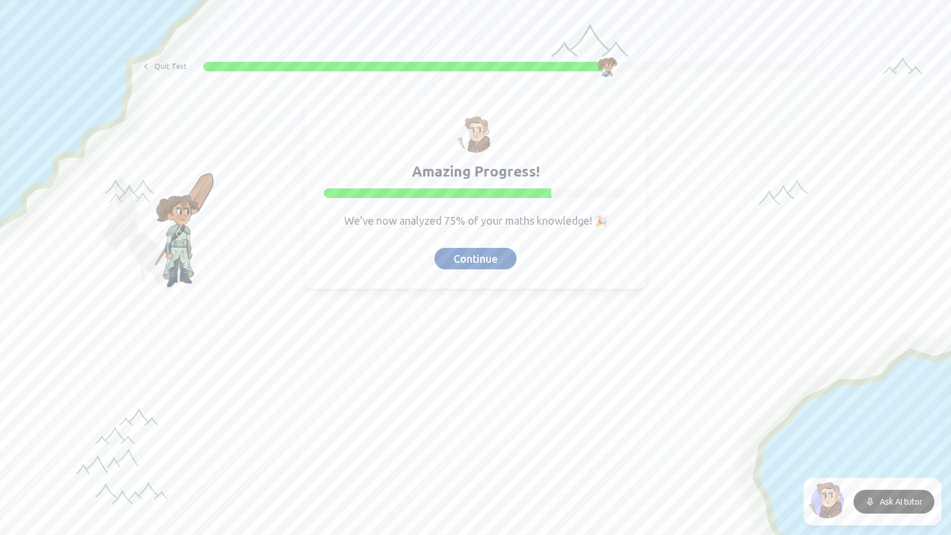
click at [462, 260] on button "Continue" at bounding box center [476, 258] width 82 height 21
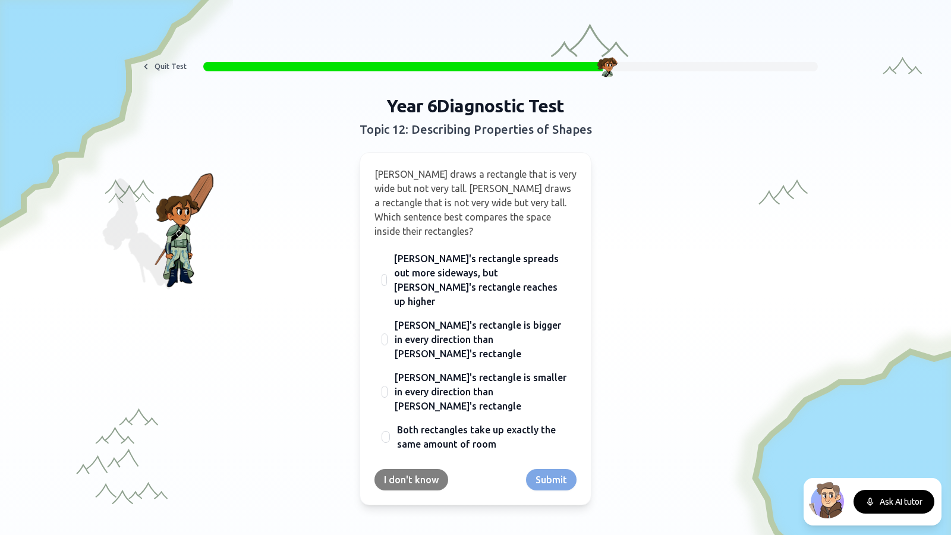
click at [403, 459] on button "I don't know" at bounding box center [412, 479] width 74 height 21
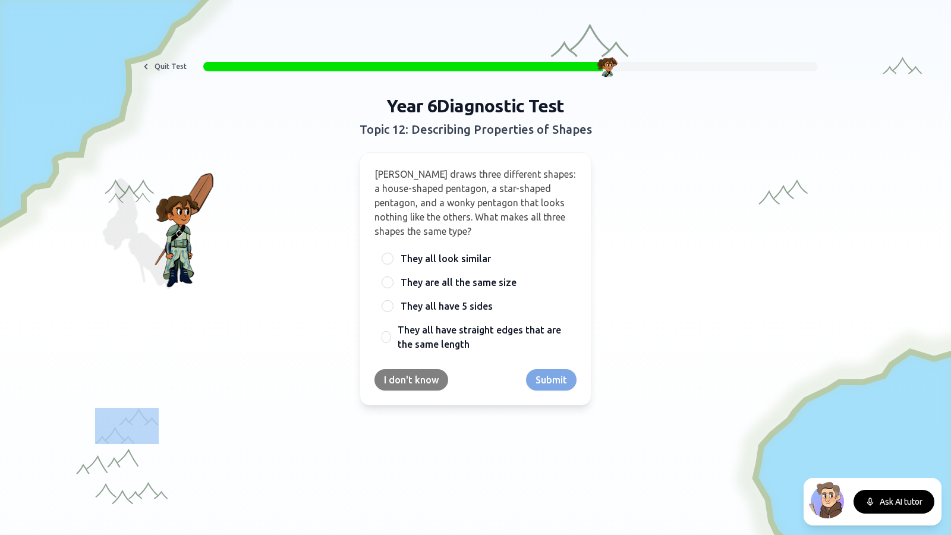
click at [403, 423] on div at bounding box center [475, 478] width 951 height 369
click at [419, 379] on button "I don't know" at bounding box center [412, 379] width 74 height 21
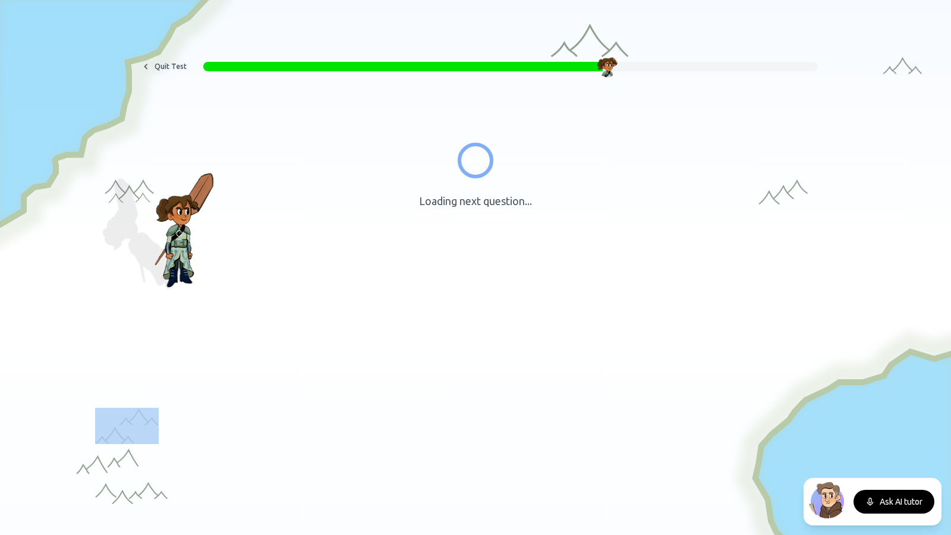
click at [419, 379] on div at bounding box center [475, 478] width 951 height 369
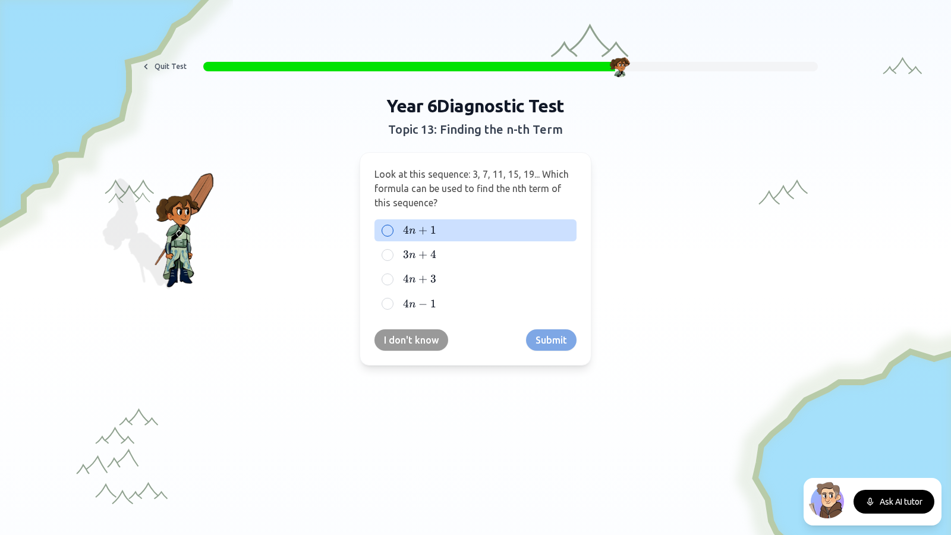
click at [464, 228] on label "4 n + 1 4n + 1 4 n + 1" at bounding box center [485, 230] width 169 height 15
click at [392, 228] on button "4 n + 1 4n + 1 4 n + 1" at bounding box center [388, 231] width 10 height 10
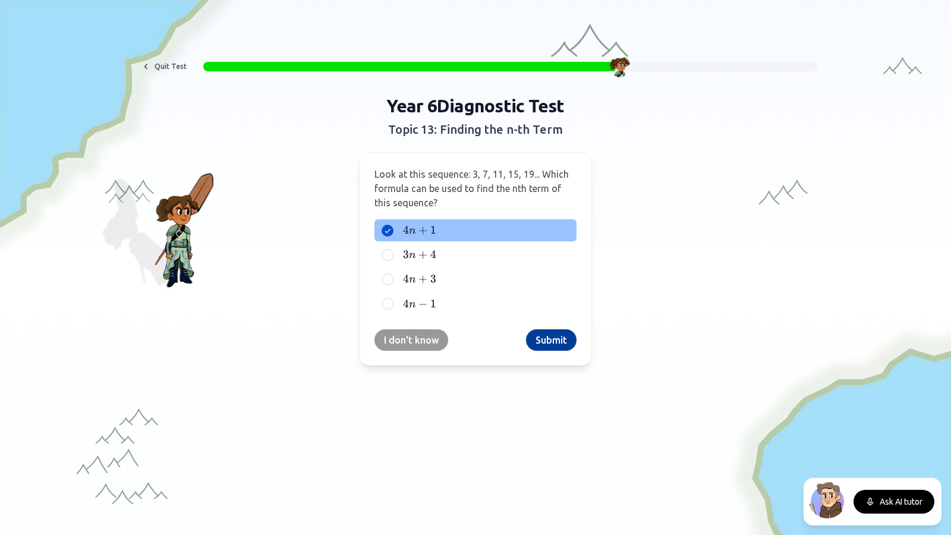
click at [537, 340] on button "Submit" at bounding box center [551, 339] width 51 height 21
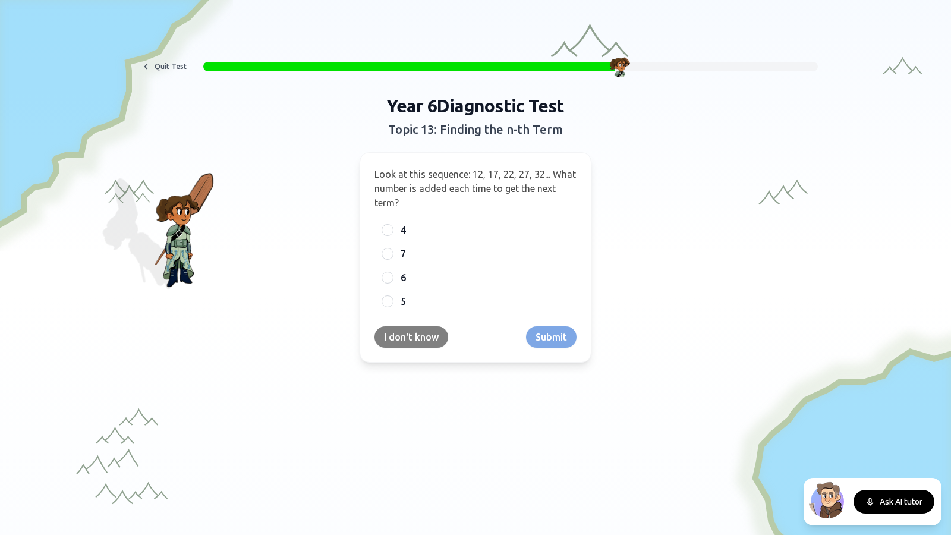
click at [417, 333] on button "I don't know" at bounding box center [412, 336] width 74 height 21
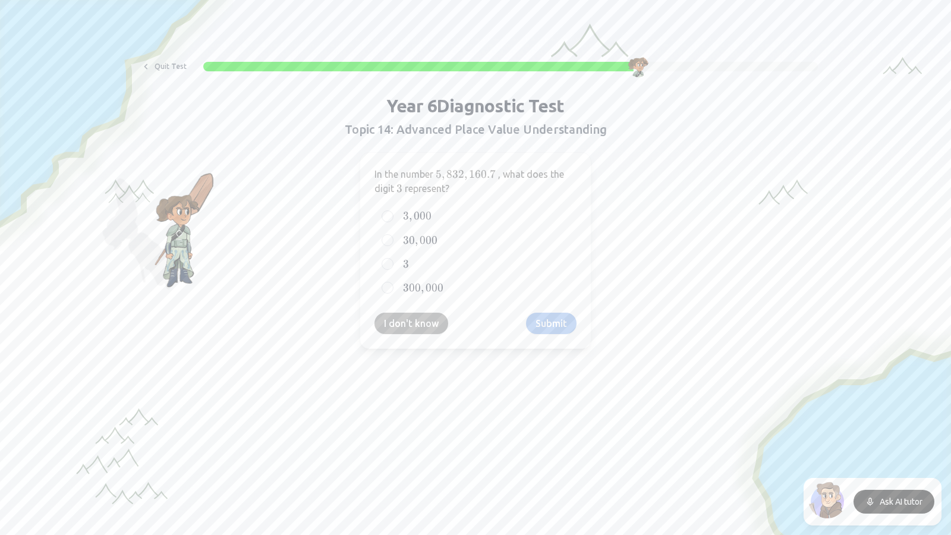
click at [395, 314] on button "I don't know" at bounding box center [412, 323] width 74 height 21
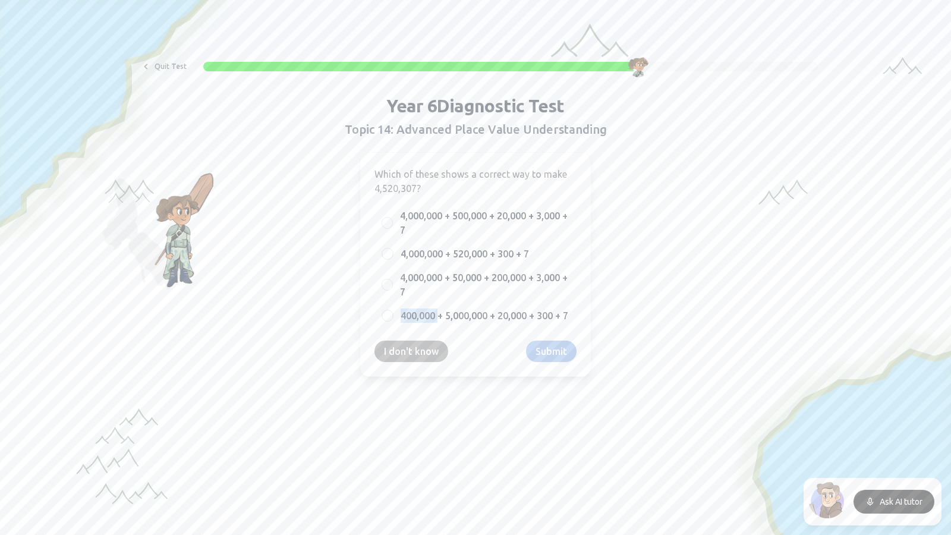
click at [395, 314] on div "400,000 + 5,000,000 + 20,000 + 300 + 7" at bounding box center [476, 315] width 202 height 21
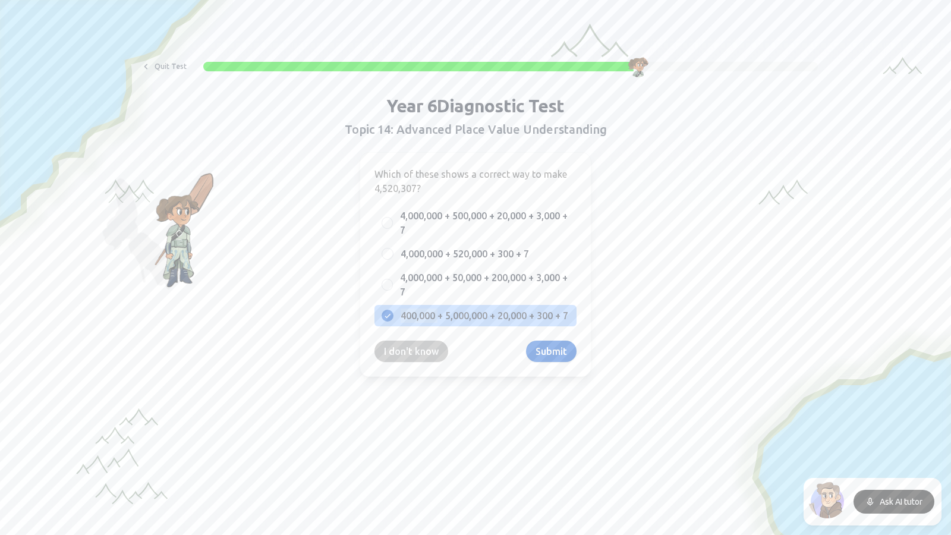
click at [397, 351] on button "I don't know" at bounding box center [412, 351] width 74 height 21
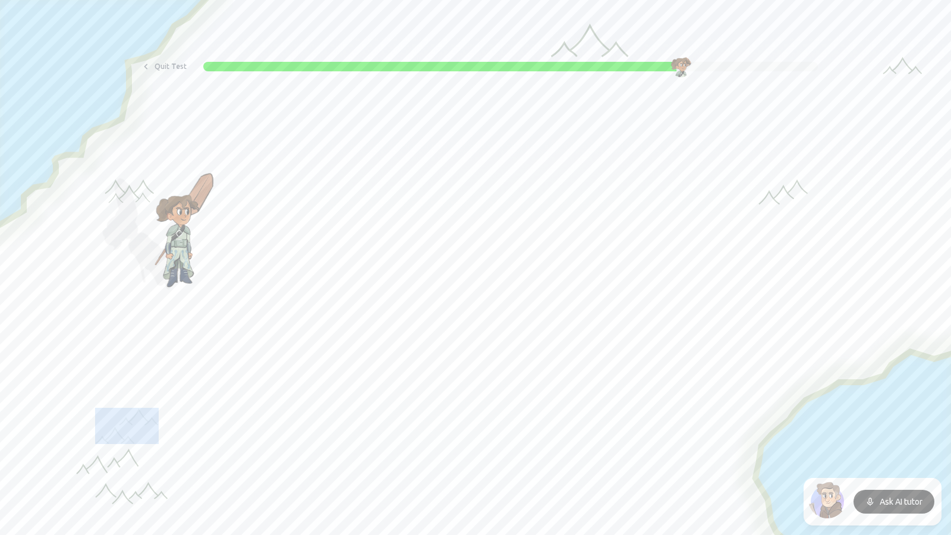
click at [398, 351] on div "Quit Test Year 6 Diagnostic Test Topic 15: Solving Problems with Two Unknowns I…" at bounding box center [475, 331] width 951 height 662
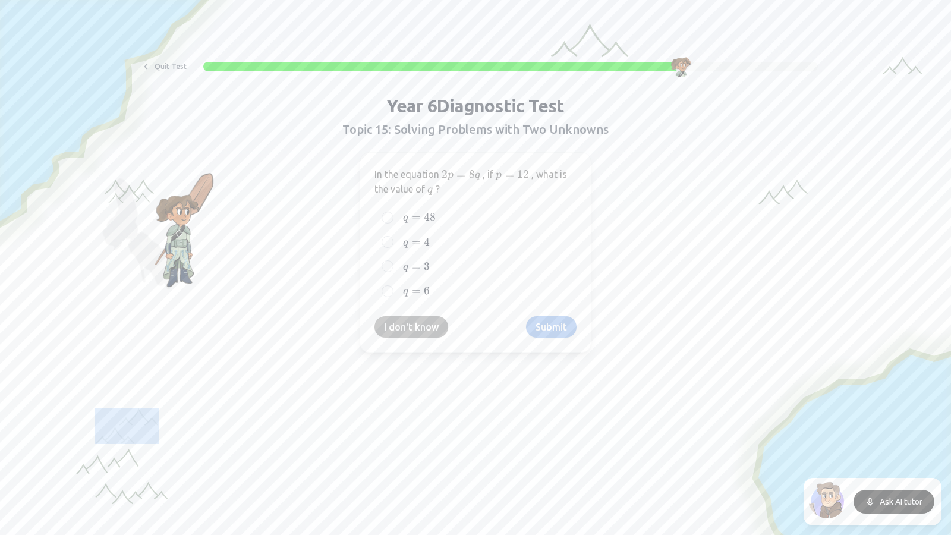
click at [410, 328] on button "I don't know" at bounding box center [412, 326] width 74 height 21
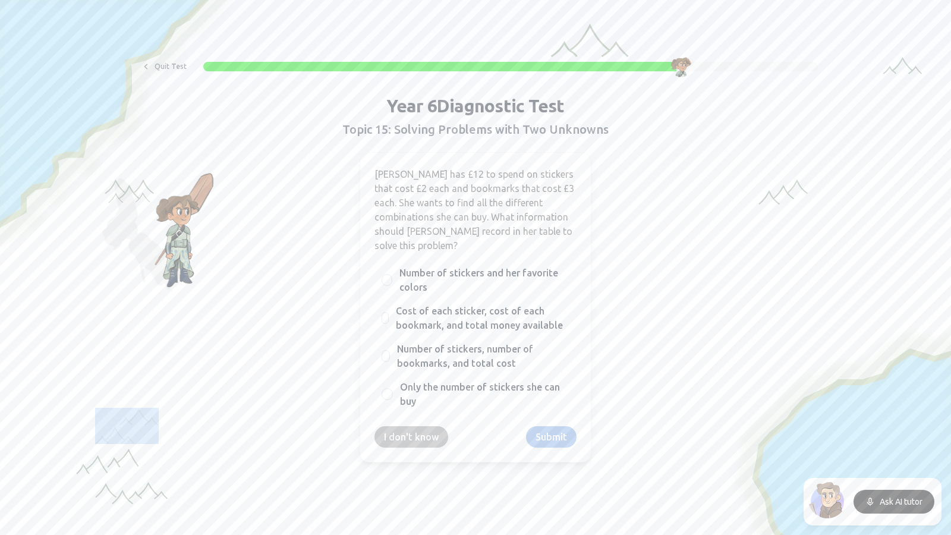
click at [401, 426] on button "I don't know" at bounding box center [412, 436] width 74 height 21
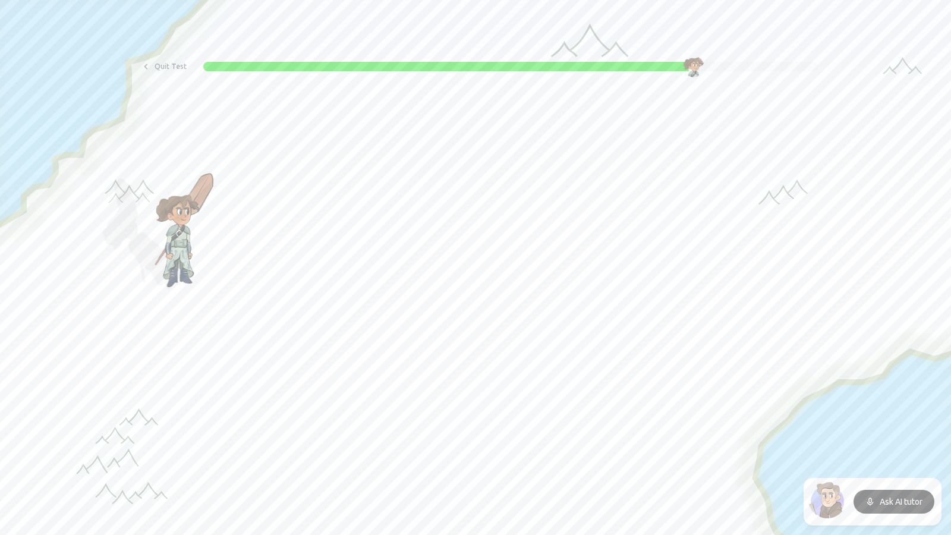
click at [401, 419] on div at bounding box center [475, 478] width 951 height 369
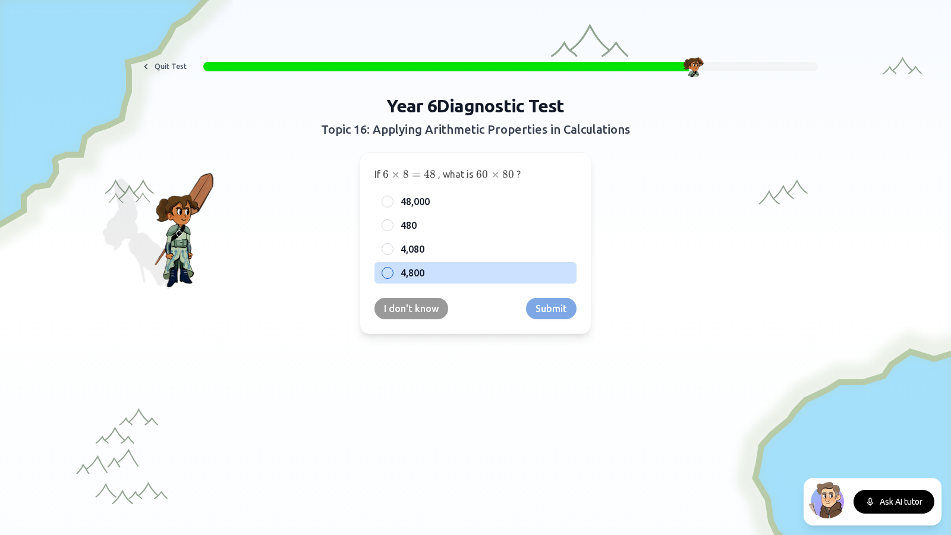
click at [432, 279] on label "4,800" at bounding box center [485, 273] width 169 height 14
click at [392, 278] on button "4,800" at bounding box center [388, 273] width 10 height 10
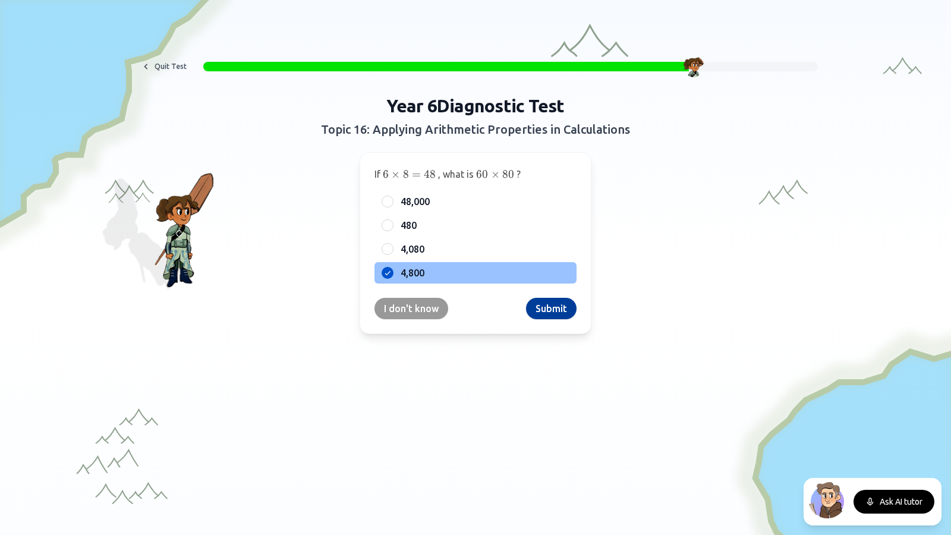
click at [540, 309] on button "Submit" at bounding box center [551, 308] width 51 height 21
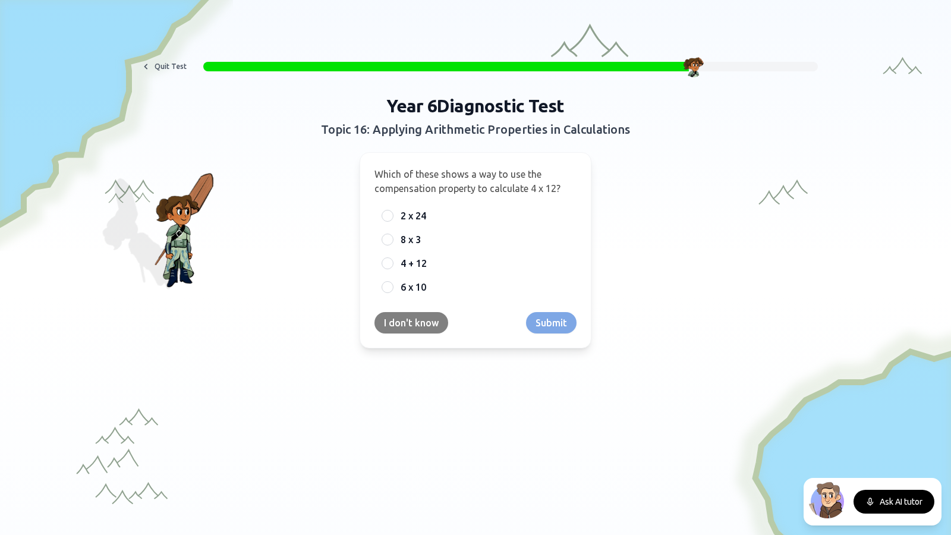
click at [417, 320] on button "I don't know" at bounding box center [412, 322] width 74 height 21
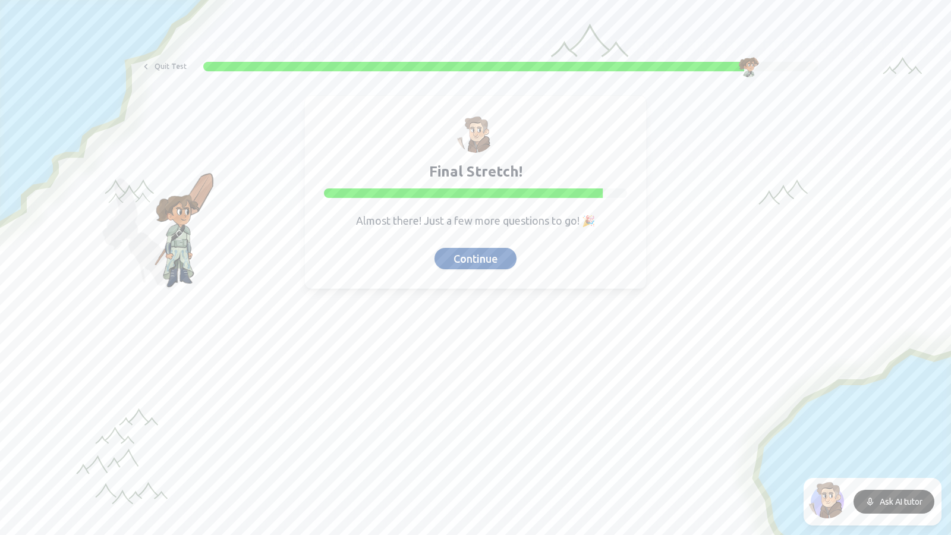
click at [490, 269] on button "Continue" at bounding box center [476, 258] width 82 height 21
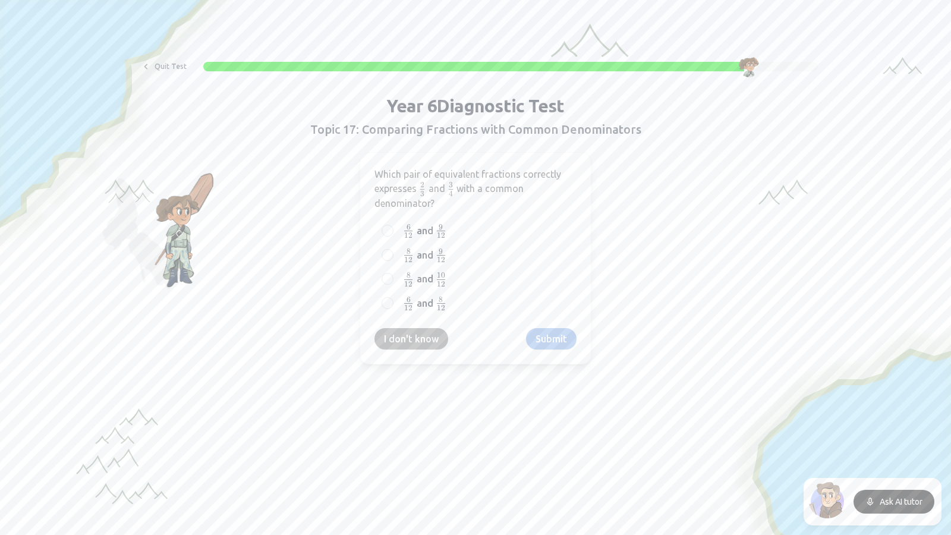
click at [427, 336] on button "I don't know" at bounding box center [412, 338] width 74 height 21
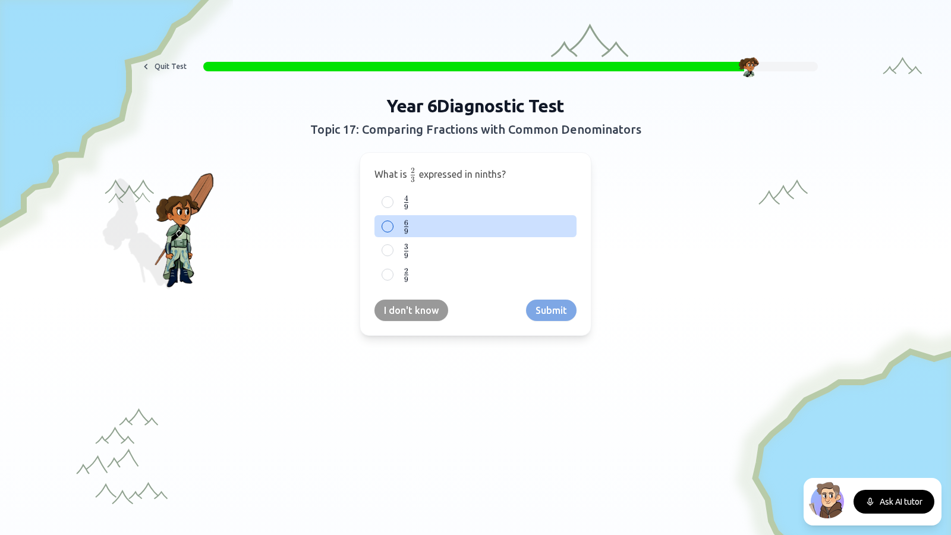
click at [428, 230] on label "6 9 {6 \over 9} 9 6 ​" at bounding box center [485, 226] width 169 height 15
click at [392, 230] on button "6 9 {6 \over 9} 9 6 ​" at bounding box center [388, 227] width 10 height 10
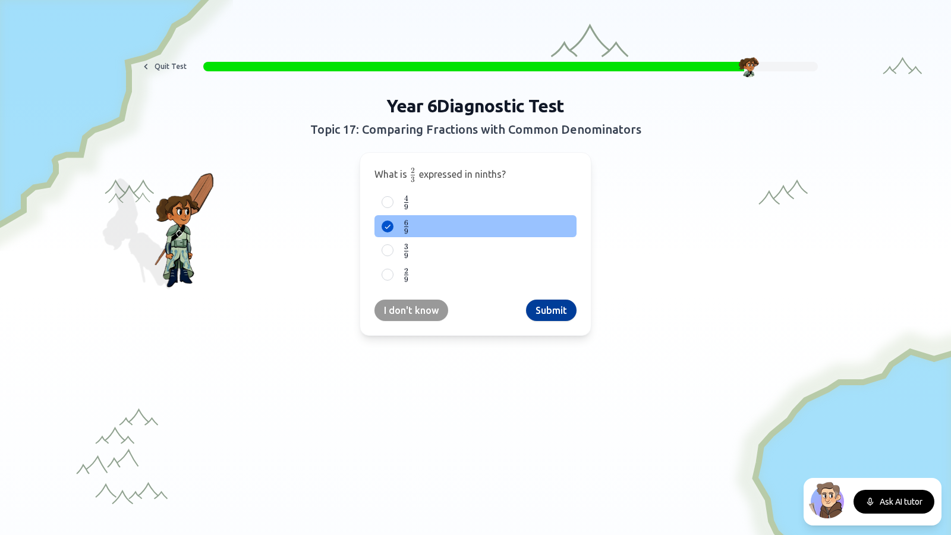
click at [535, 310] on button "Submit" at bounding box center [551, 310] width 51 height 21
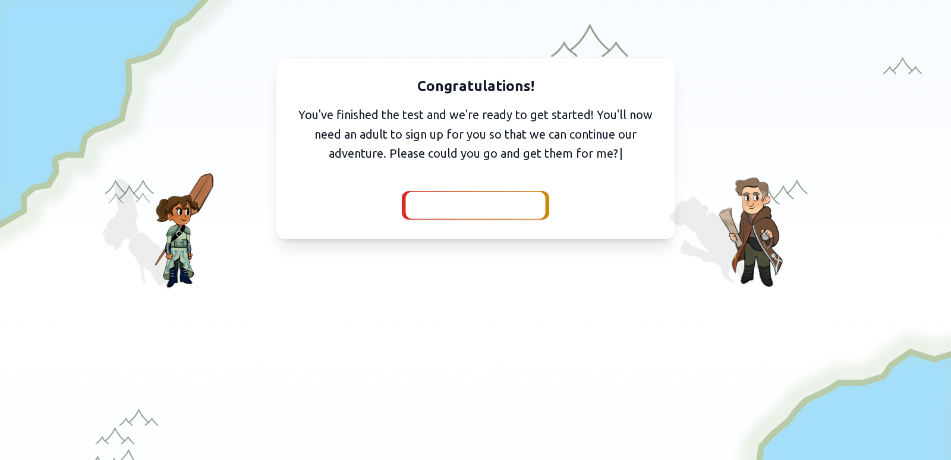
click at [511, 209] on span "I've got them with me" at bounding box center [475, 205] width 109 height 17
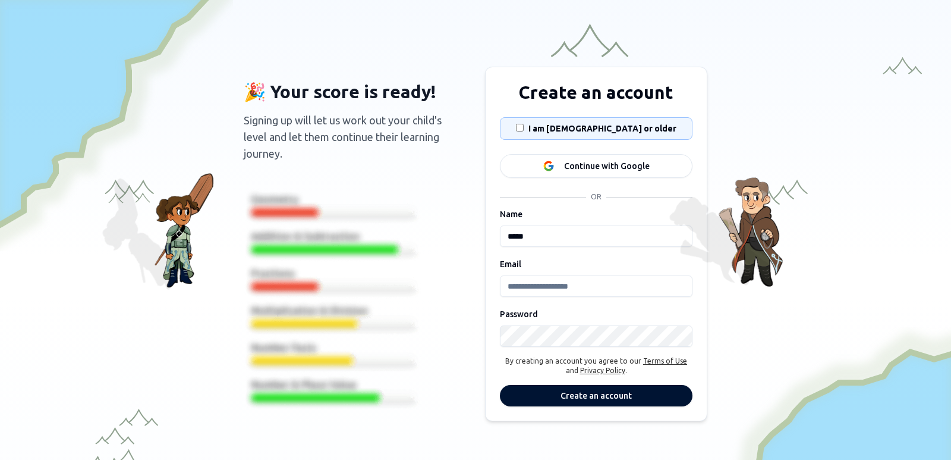
drag, startPoint x: 544, startPoint y: 233, endPoint x: 545, endPoint y: 239, distance: 6.1
click at [545, 238] on div "Name *****" at bounding box center [596, 226] width 193 height 40
drag, startPoint x: 545, startPoint y: 246, endPoint x: 297, endPoint y: 139, distance: 270.6
click at [545, 246] on input "*****" at bounding box center [596, 235] width 193 height 21
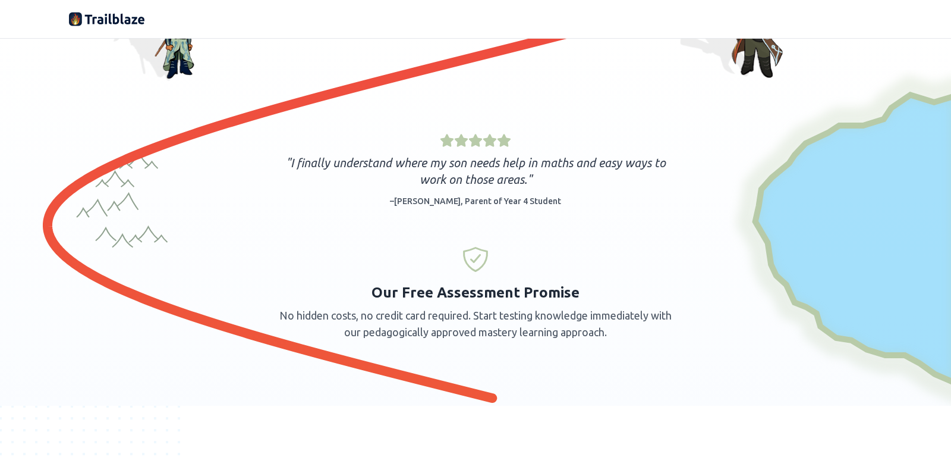
scroll to position [297, 0]
